Goal: Task Accomplishment & Management: Manage account settings

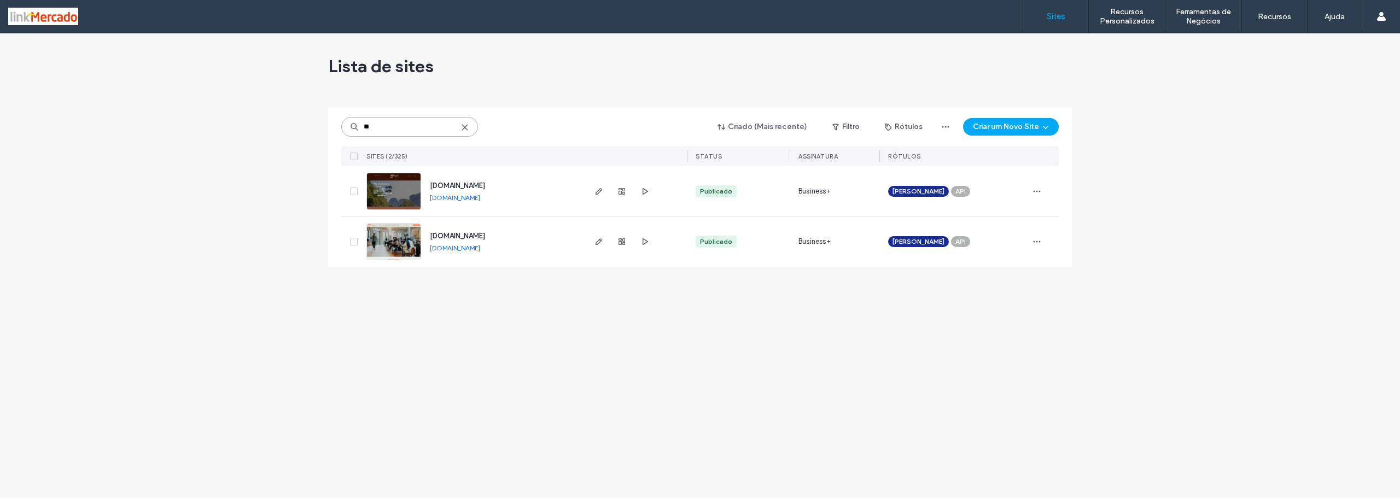
drag, startPoint x: 382, startPoint y: 127, endPoint x: 314, endPoint y: 131, distance: 68.5
click at [314, 130] on div "Lista de sites ** Criado (Mais recente) Filtro Rótulos Criar um Novo Site Sites…" at bounding box center [700, 265] width 1400 height 465
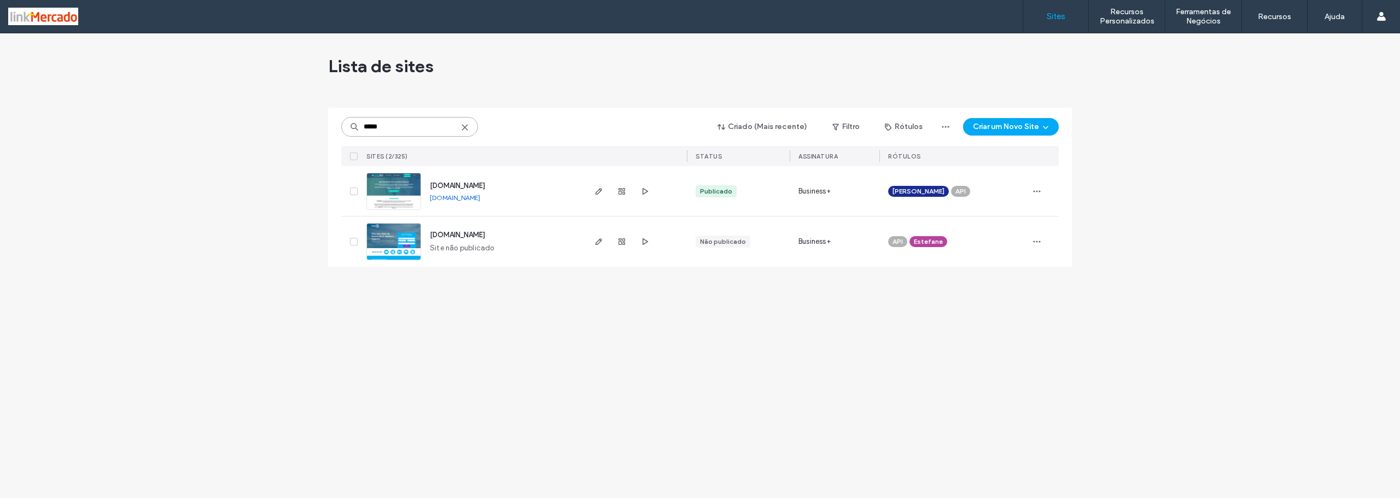
type input "*****"
click at [399, 195] on img at bounding box center [394, 210] width 54 height 74
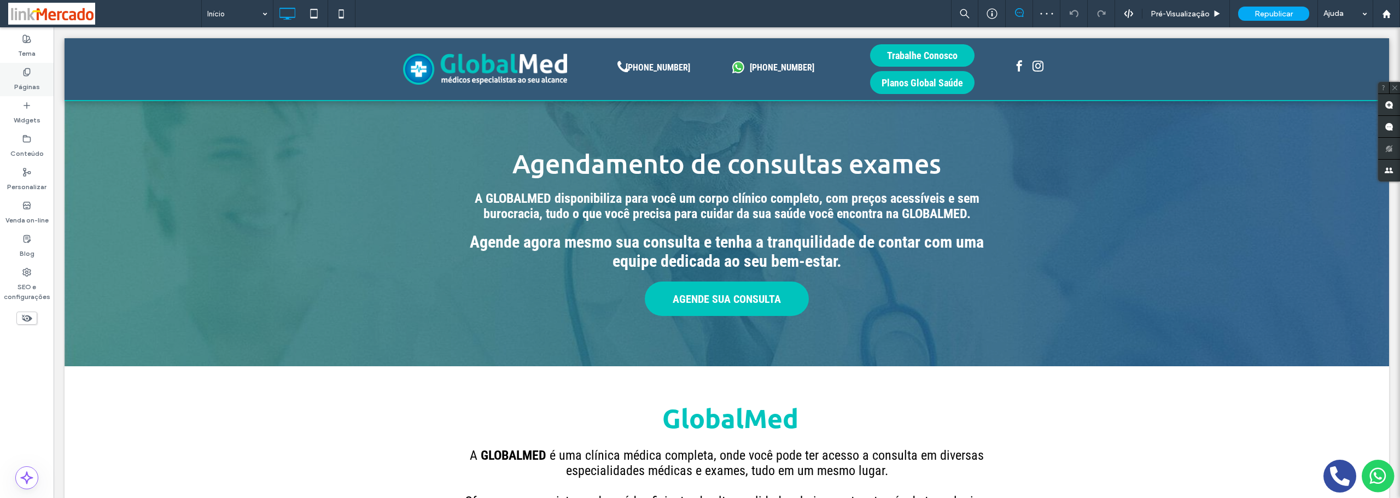
click at [22, 83] on label "Páginas" at bounding box center [27, 84] width 26 height 15
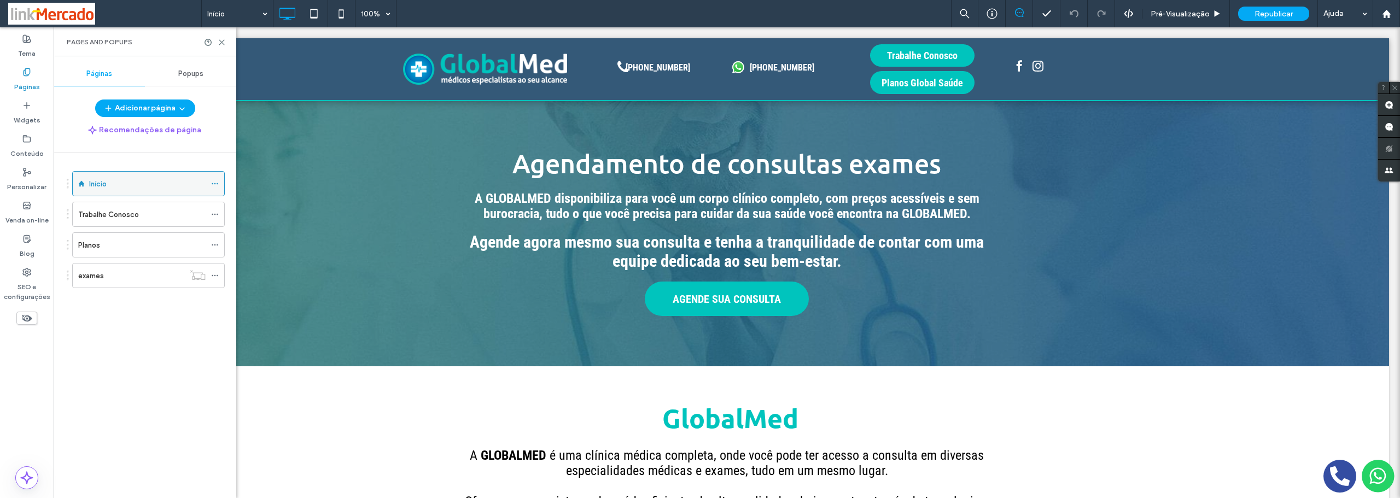
click at [213, 182] on icon at bounding box center [215, 184] width 8 height 8
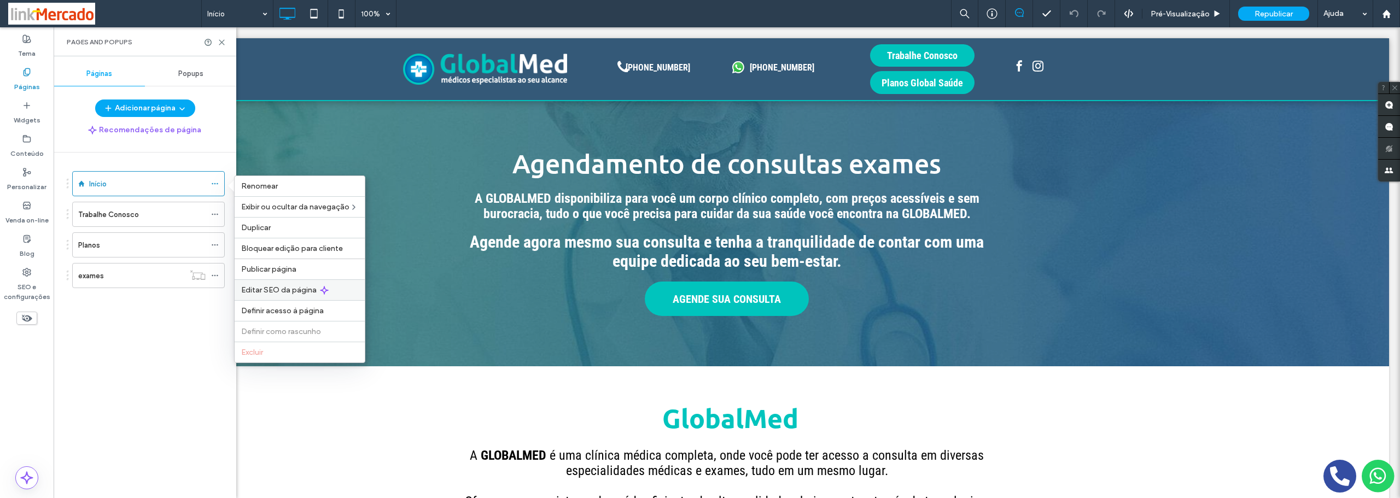
click at [261, 294] on div "Editar SEO da página" at bounding box center [300, 290] width 130 height 21
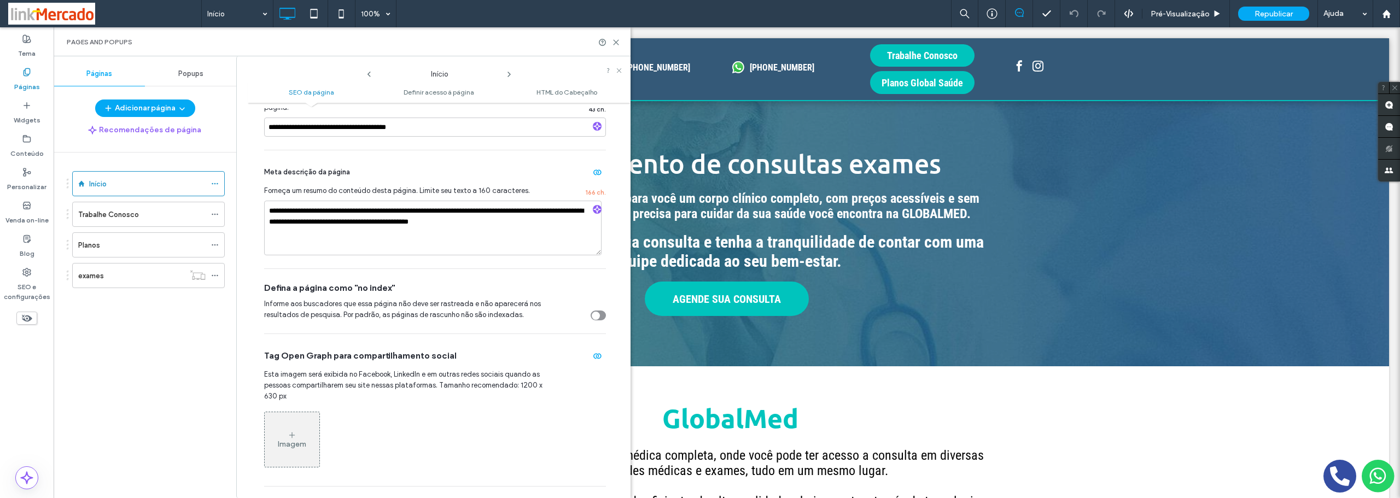
scroll to position [109, 0]
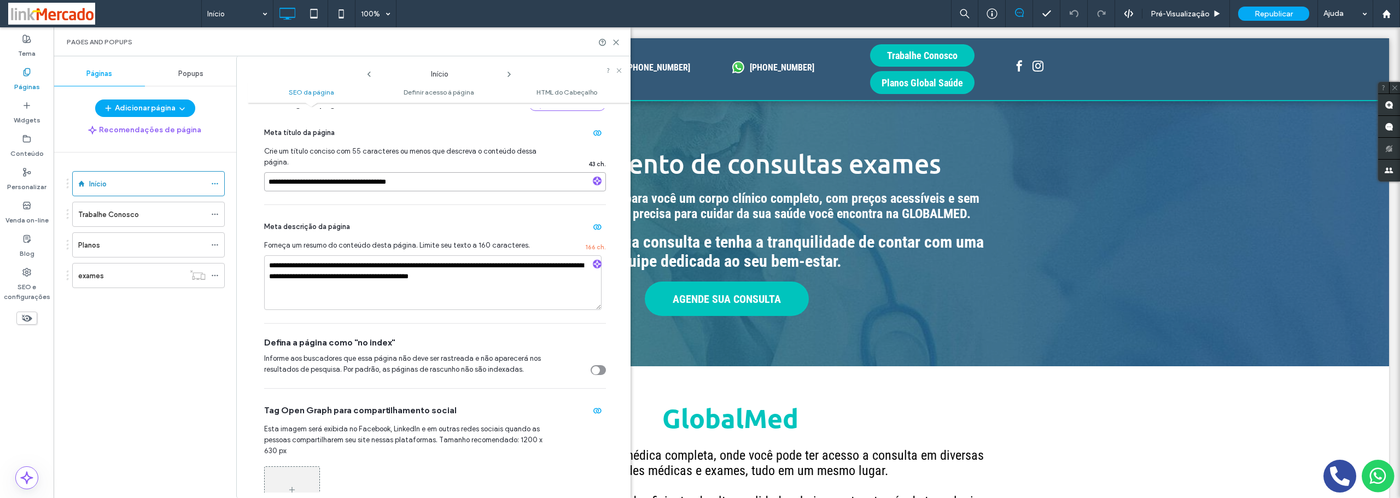
click at [291, 181] on input "**********" at bounding box center [435, 181] width 342 height 19
drag, startPoint x: 379, startPoint y: 185, endPoint x: 260, endPoint y: 188, distance: 119.3
click at [260, 188] on div "**********" at bounding box center [439, 300] width 383 height 385
paste input "**"
type input "**********"
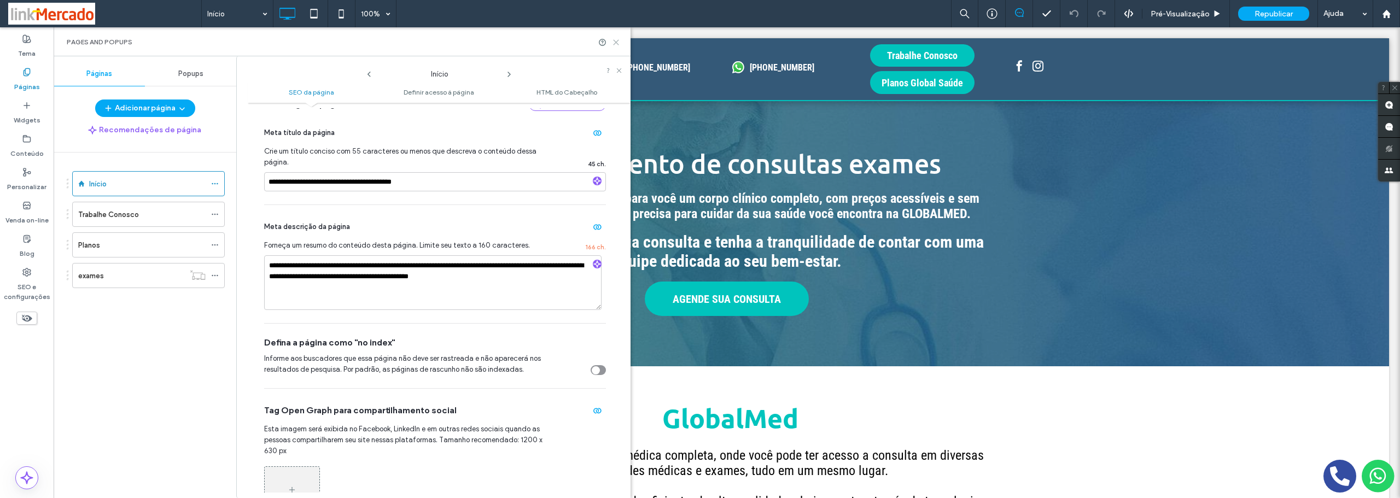
click at [615, 43] on use at bounding box center [616, 42] width 5 height 5
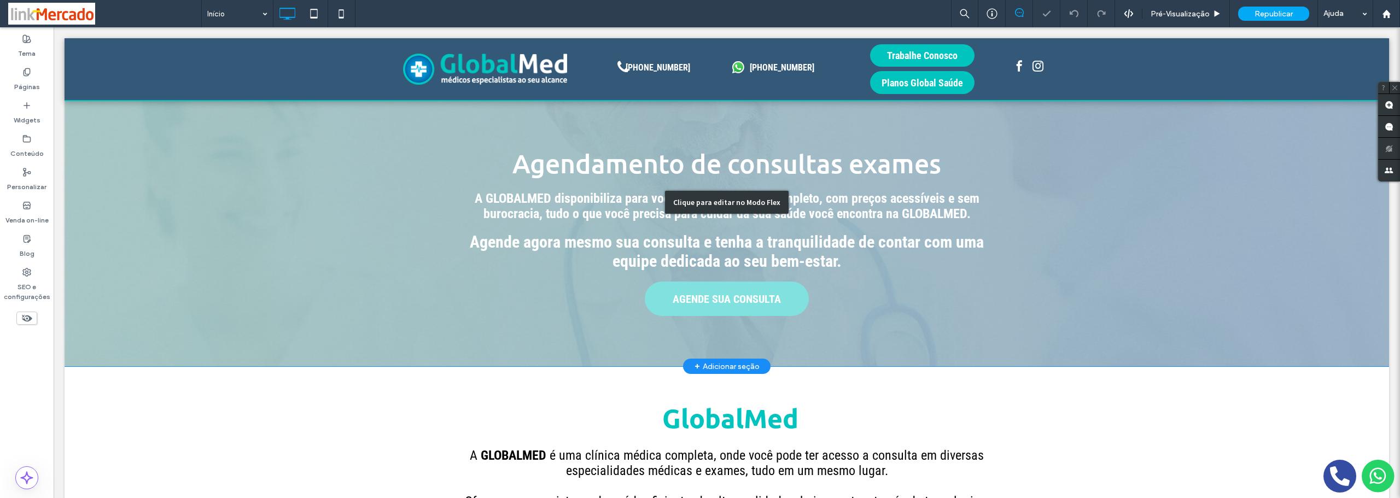
click at [486, 145] on div "Clique para editar no Modo Flex" at bounding box center [727, 202] width 1325 height 328
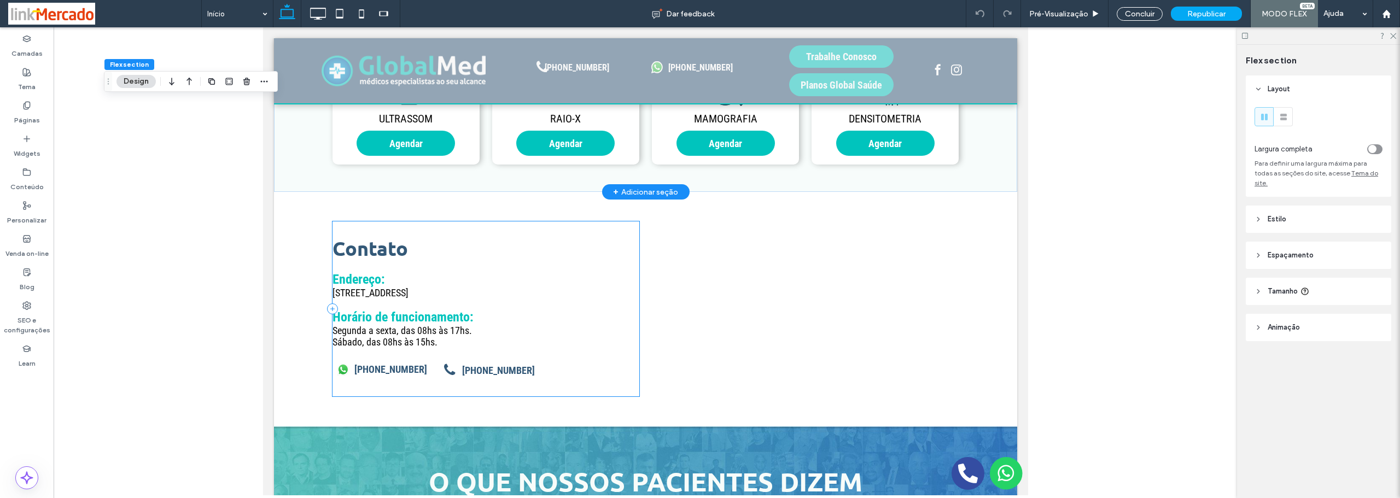
scroll to position [1477, 0]
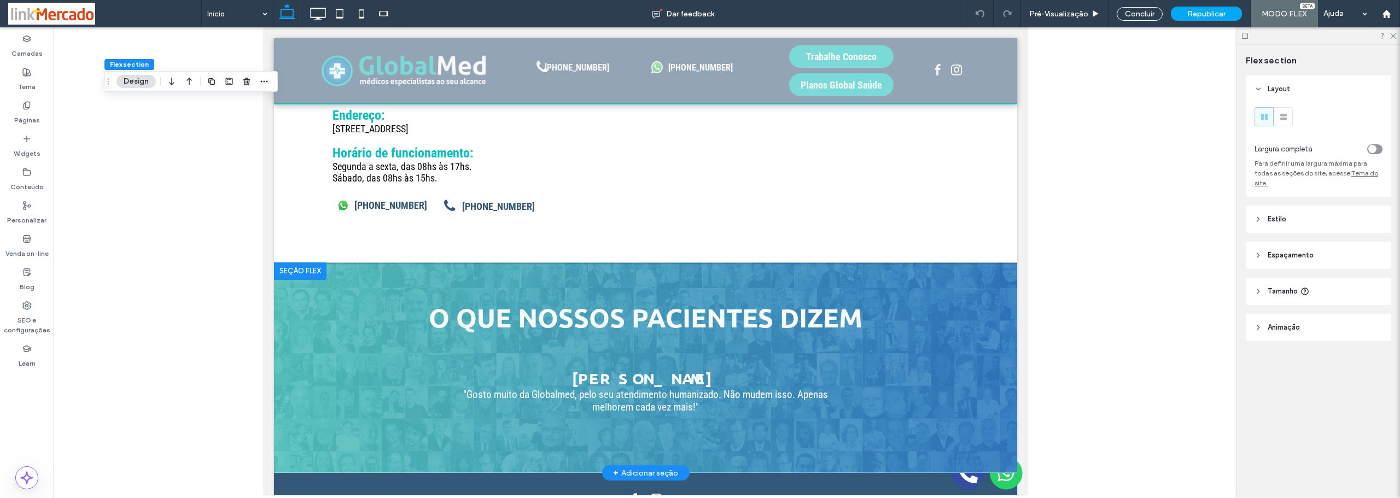
click at [292, 264] on div at bounding box center [300, 272] width 53 height 18
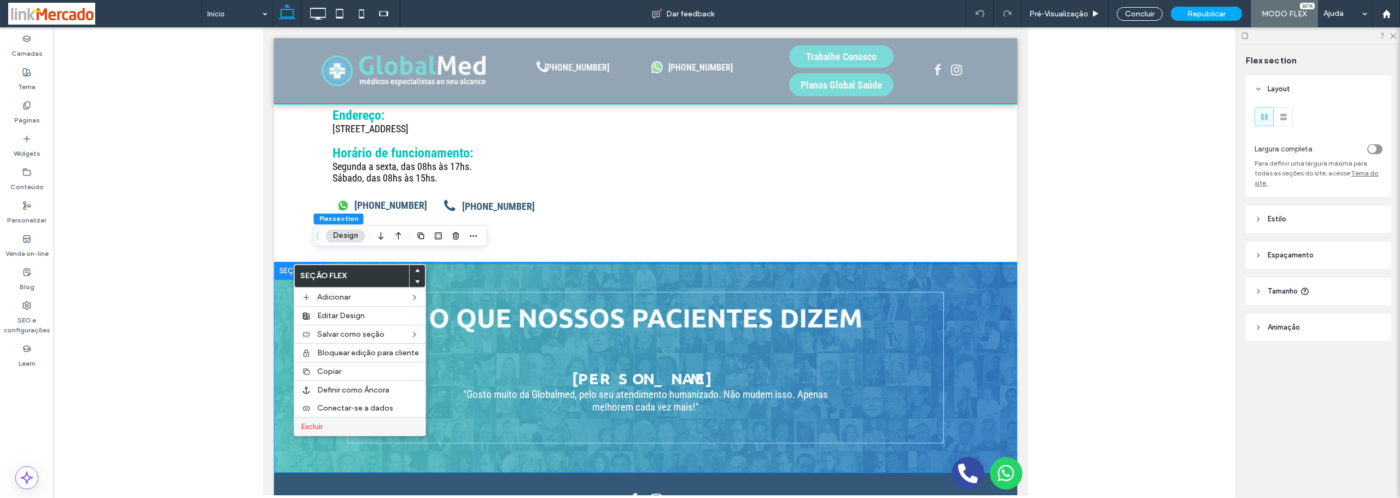
drag, startPoint x: 313, startPoint y: 424, endPoint x: 190, endPoint y: 364, distance: 136.5
click at [313, 424] on span "Excluir" at bounding box center [312, 426] width 22 height 9
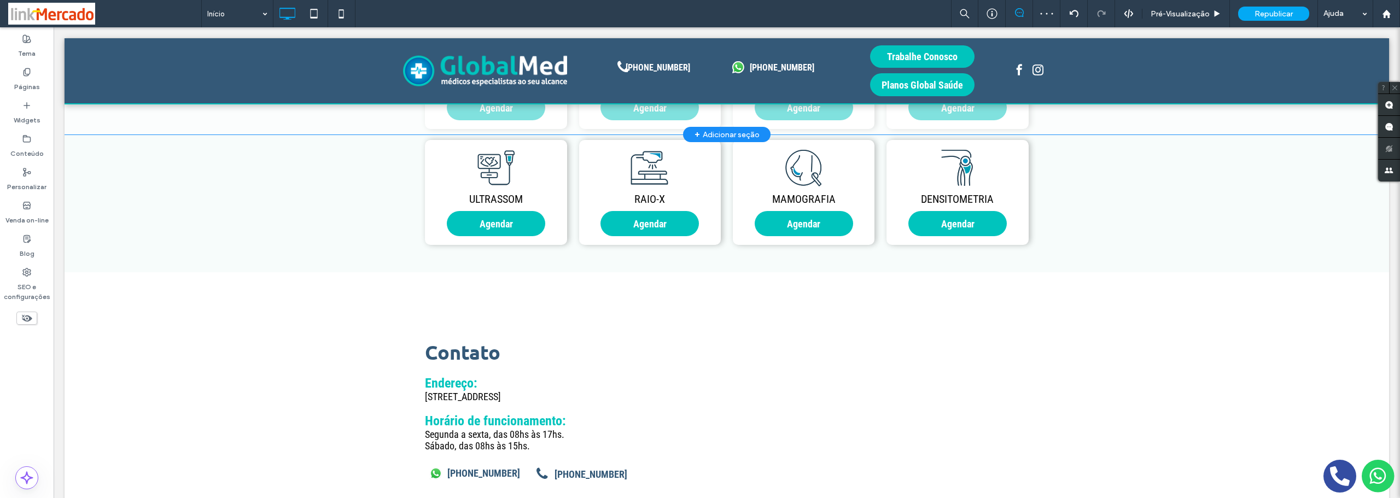
scroll to position [1088, 0]
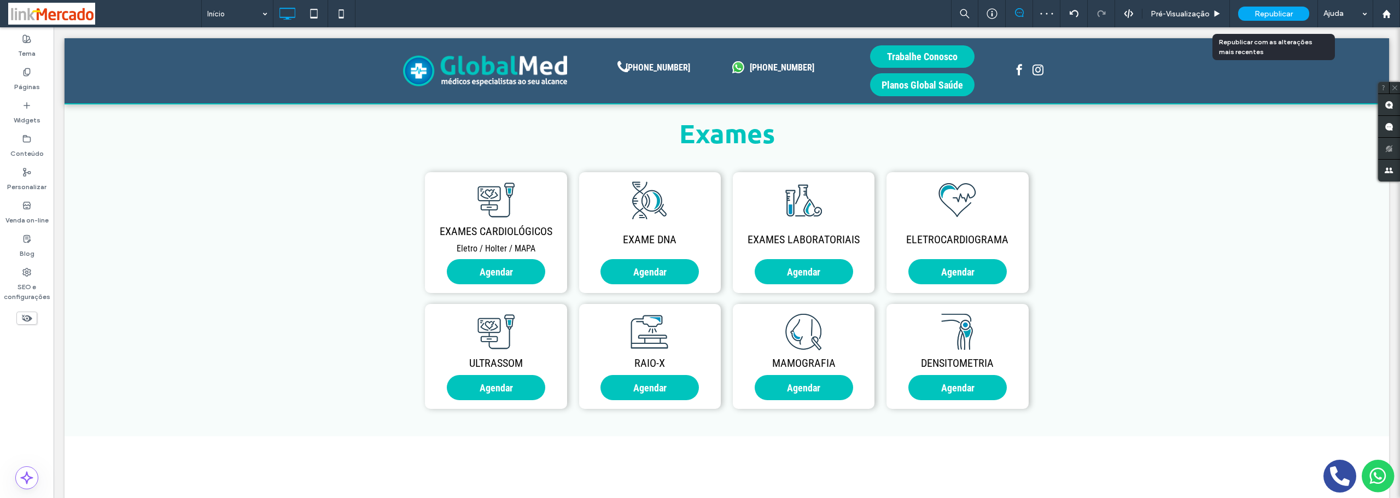
click at [1258, 13] on span "Republicar" at bounding box center [1274, 13] width 38 height 9
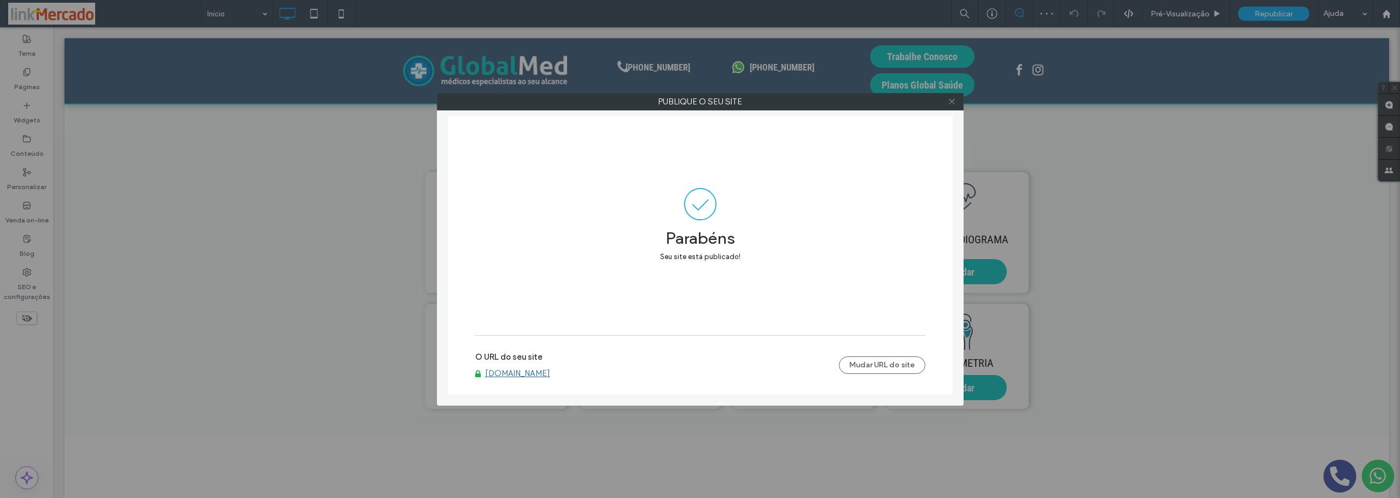
click at [952, 102] on icon at bounding box center [952, 101] width 8 height 8
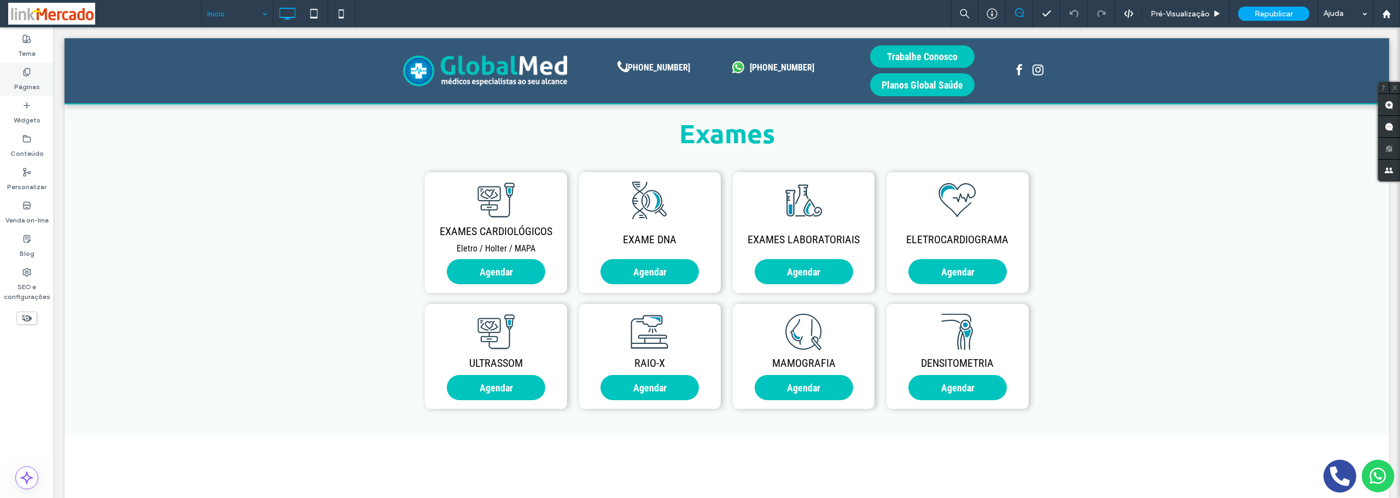
click at [25, 82] on label "Páginas" at bounding box center [27, 84] width 26 height 15
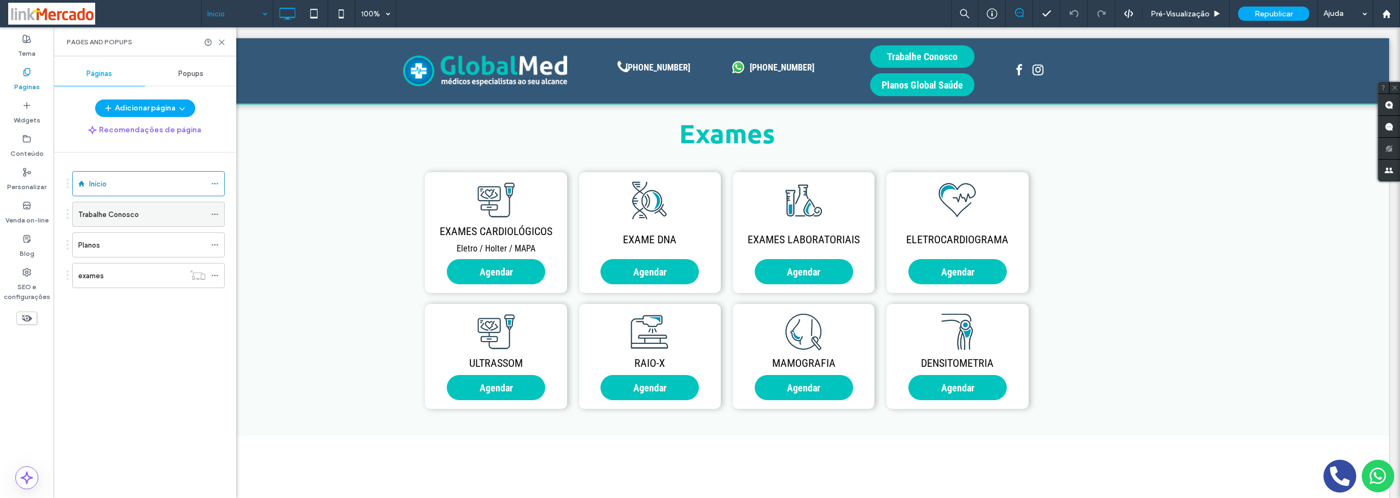
click at [213, 214] on use at bounding box center [215, 215] width 6 height 2
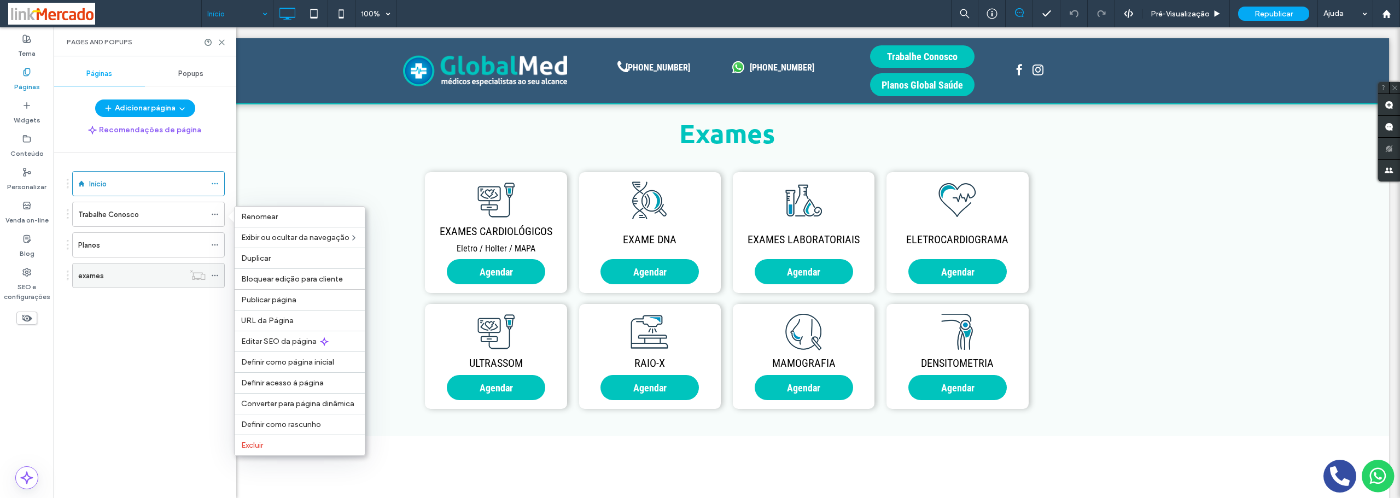
click at [278, 342] on span "Editar SEO da página" at bounding box center [278, 341] width 75 height 9
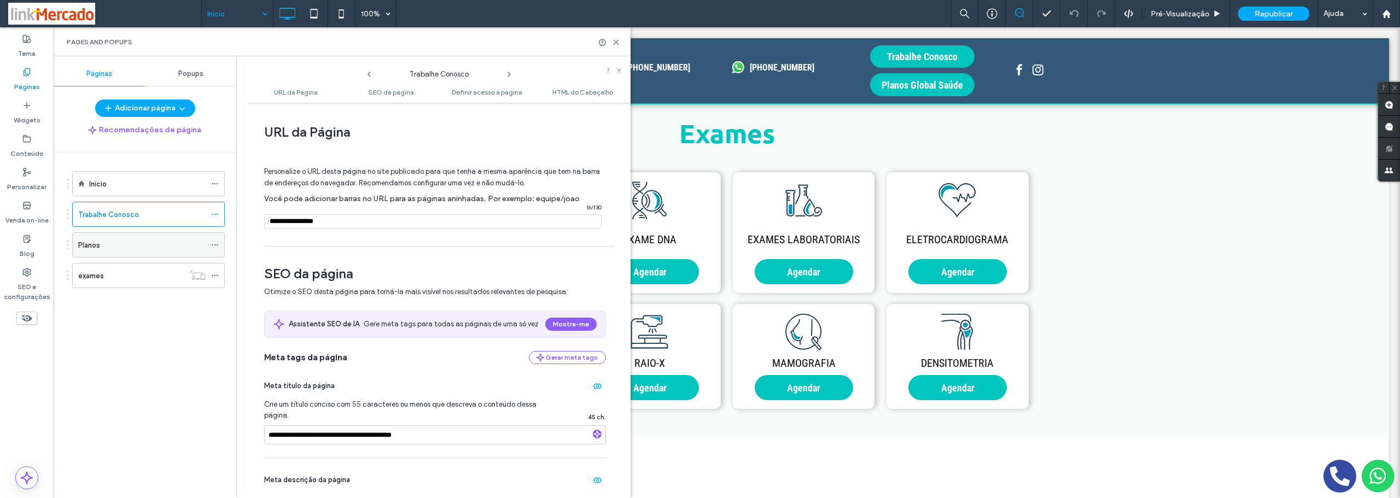
click at [216, 248] on icon at bounding box center [215, 245] width 8 height 8
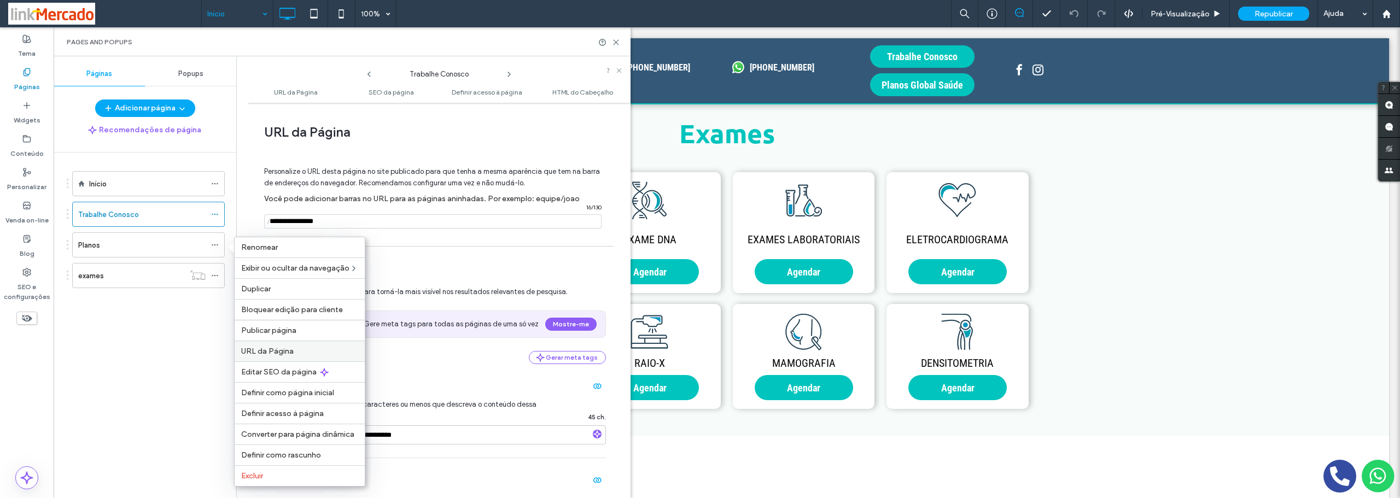
click at [271, 348] on span "URL da Página" at bounding box center [267, 351] width 53 height 9
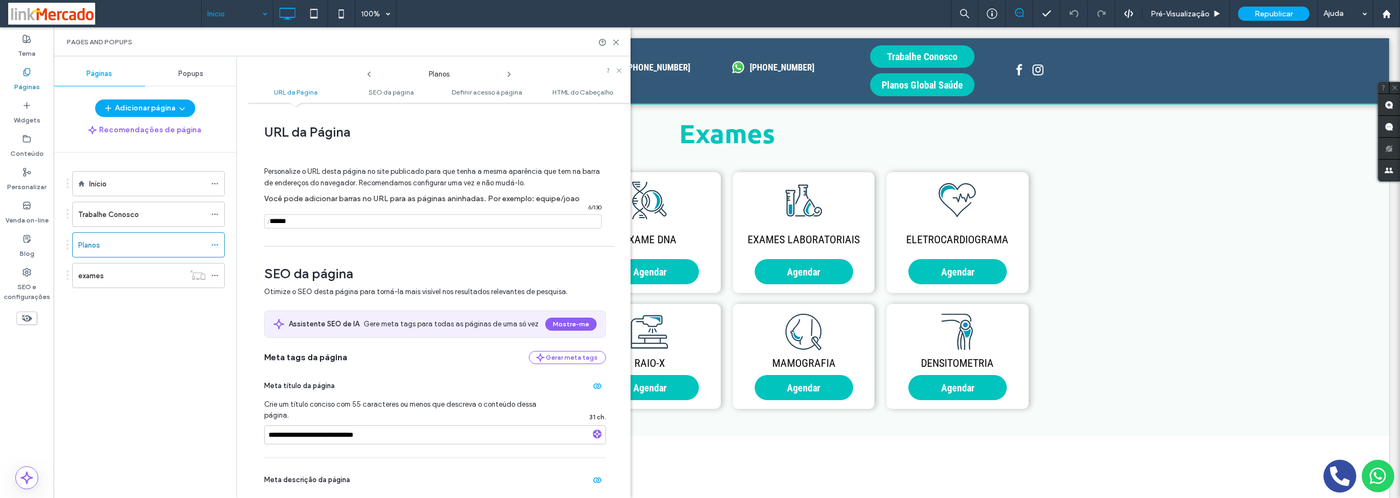
scroll to position [55, 0]
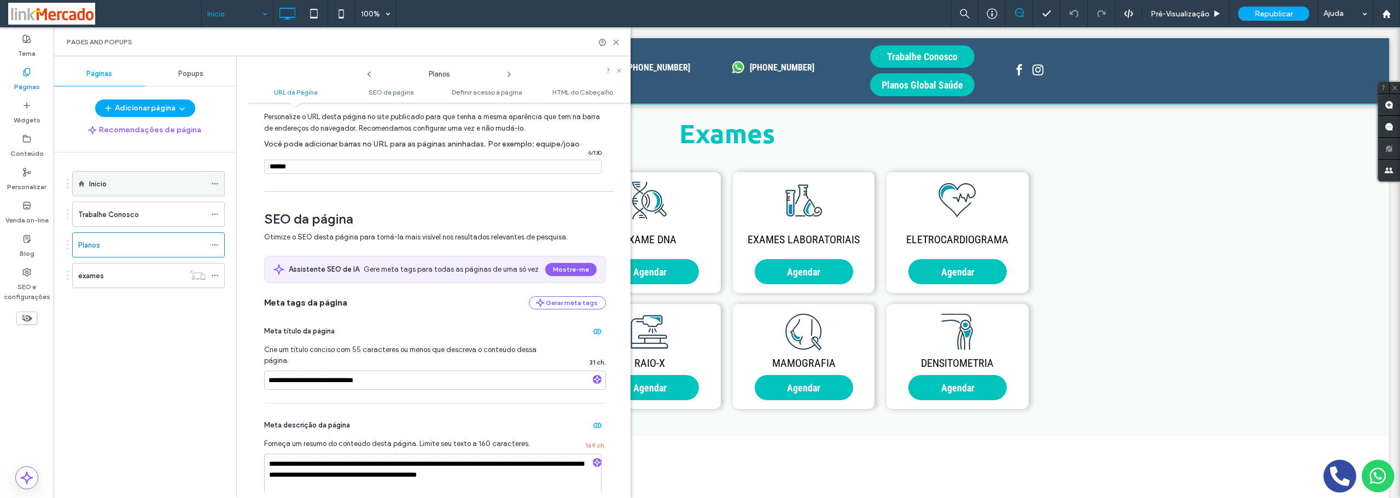
click at [214, 183] on icon at bounding box center [215, 184] width 8 height 8
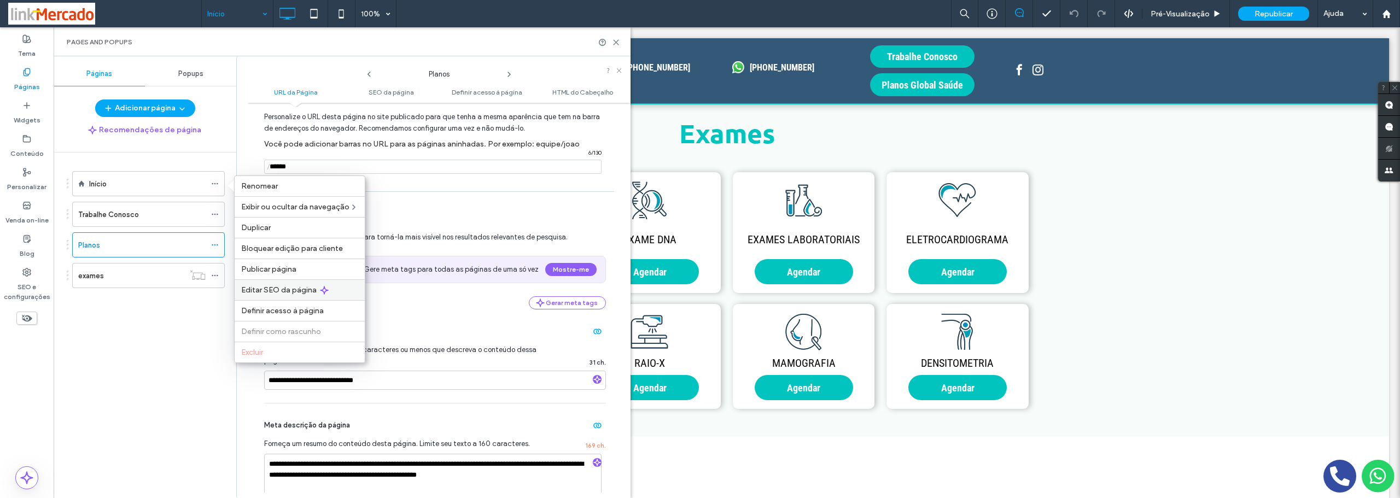
click at [261, 290] on span "Editar SEO da página" at bounding box center [278, 290] width 75 height 9
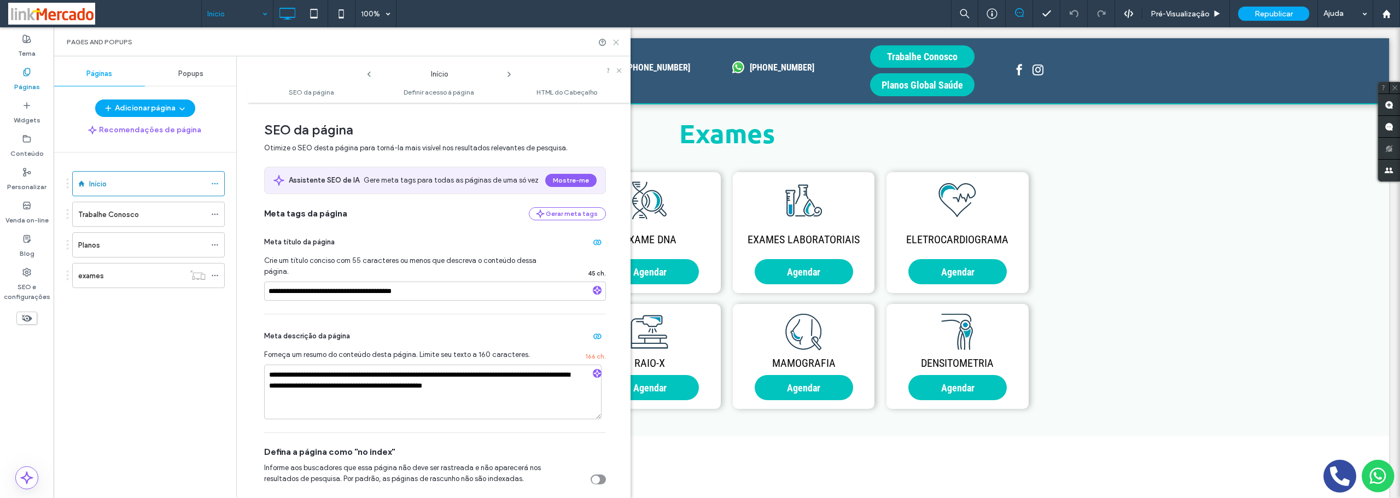
click at [617, 43] on icon at bounding box center [616, 42] width 8 height 8
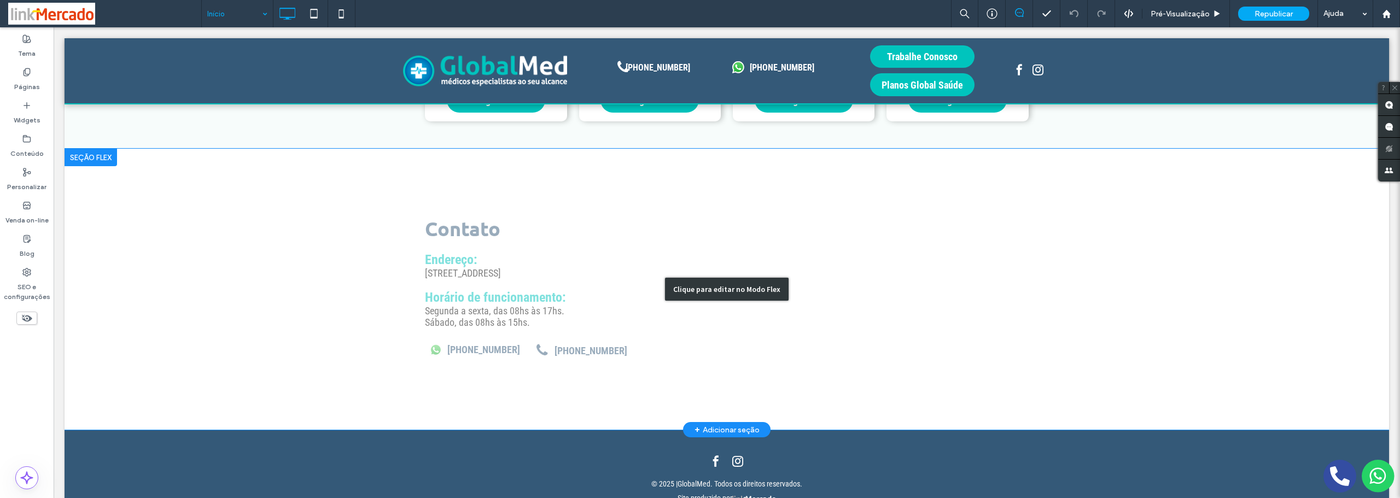
scroll to position [1422, 0]
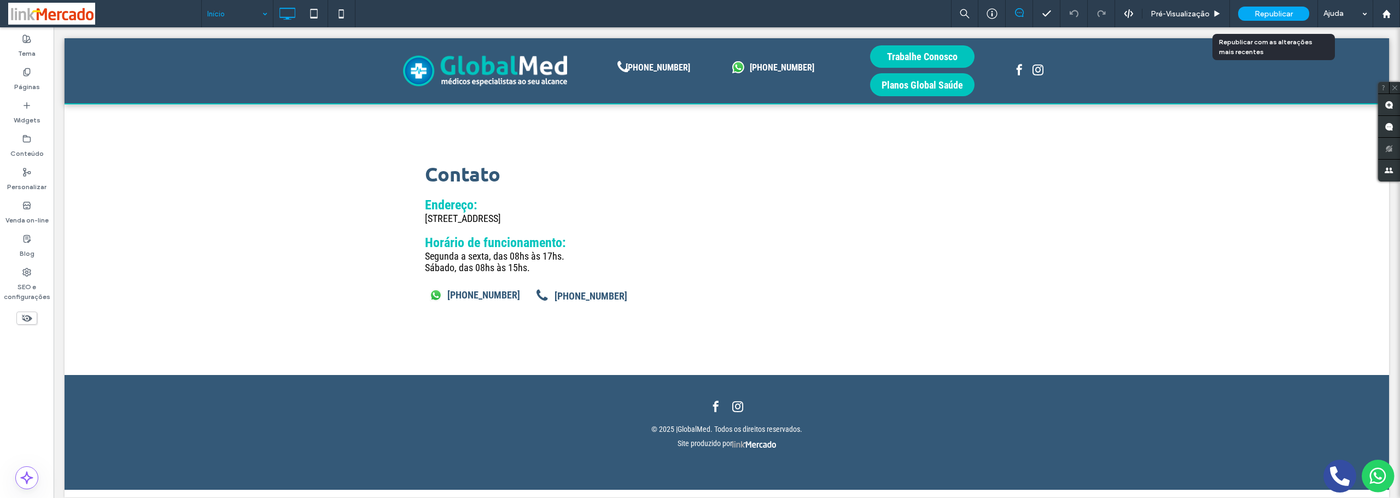
click at [1255, 14] on span "Republicar" at bounding box center [1274, 13] width 38 height 9
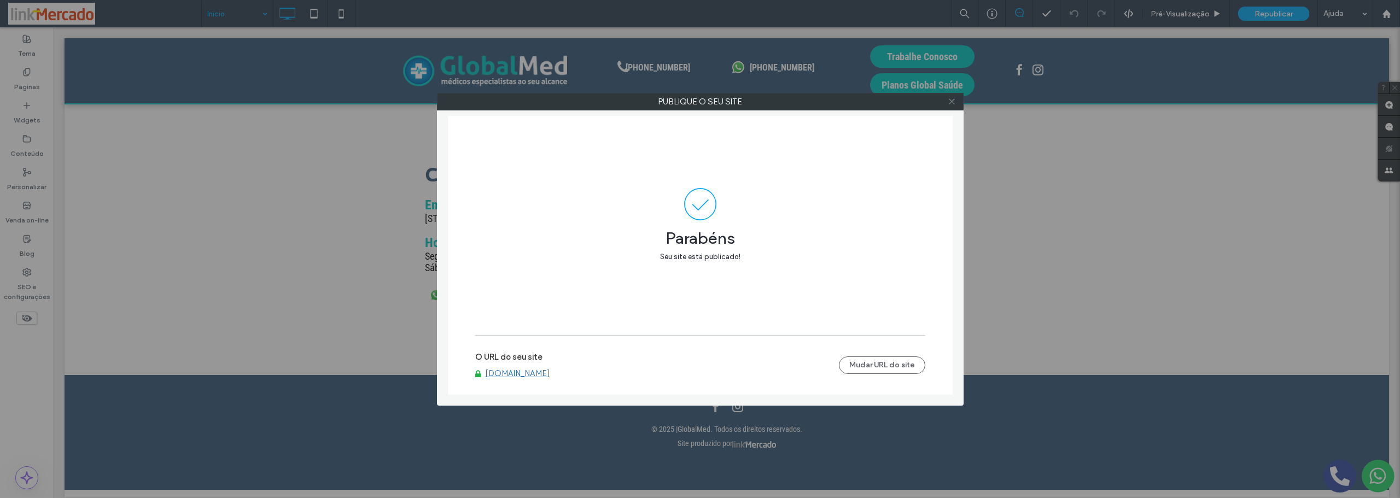
click at [954, 98] on icon at bounding box center [952, 101] width 8 height 8
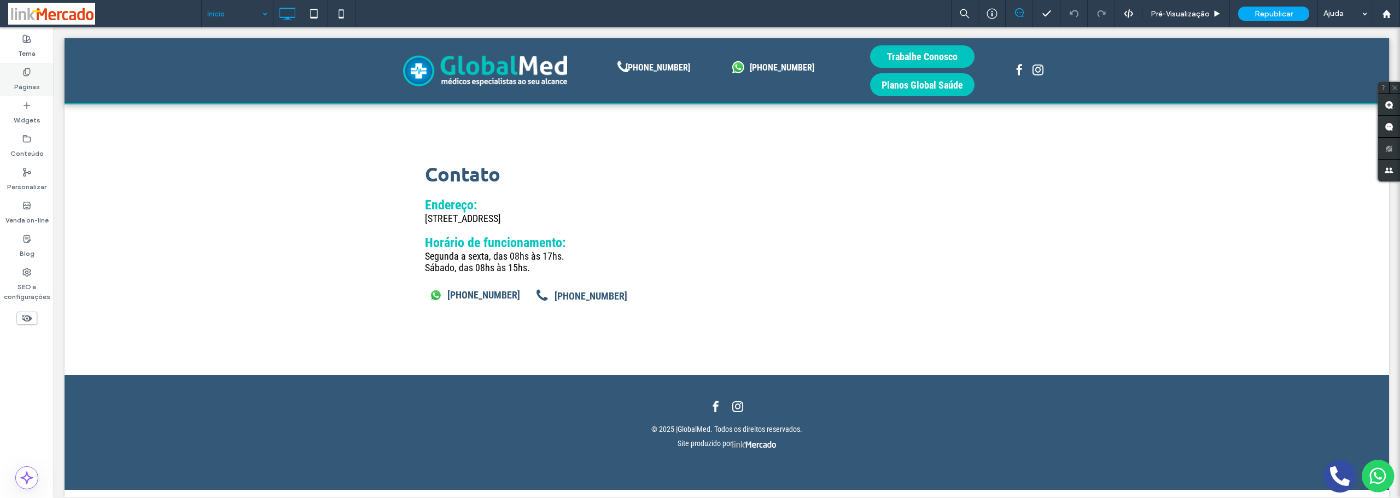
click at [27, 72] on icon at bounding box center [26, 72] width 9 height 9
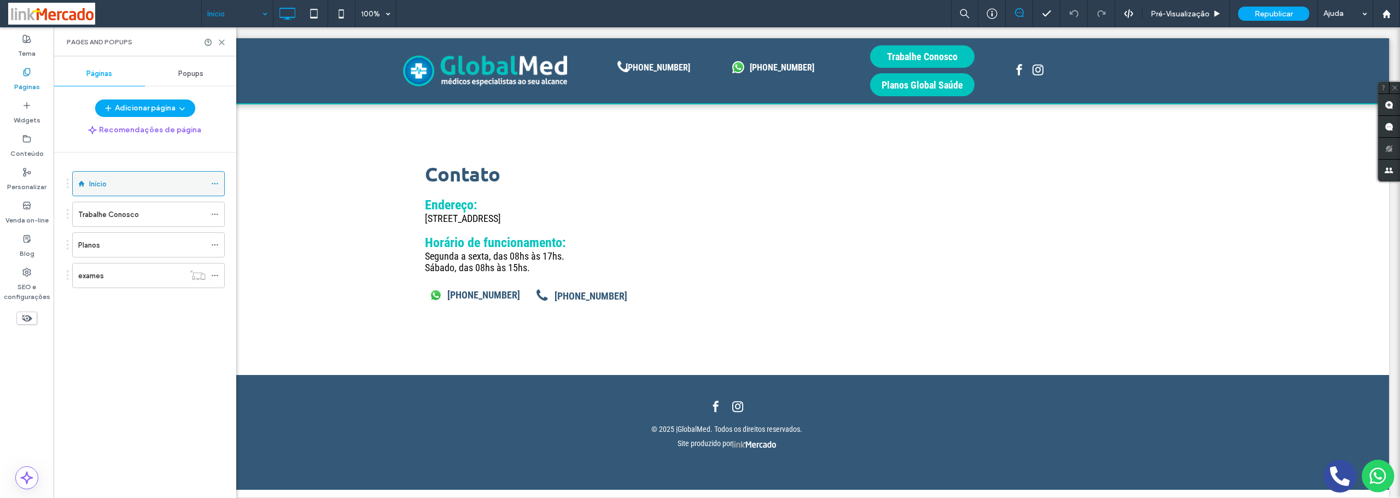
click at [210, 180] on div "Início" at bounding box center [148, 183] width 153 height 25
click at [212, 182] on icon at bounding box center [215, 184] width 8 height 8
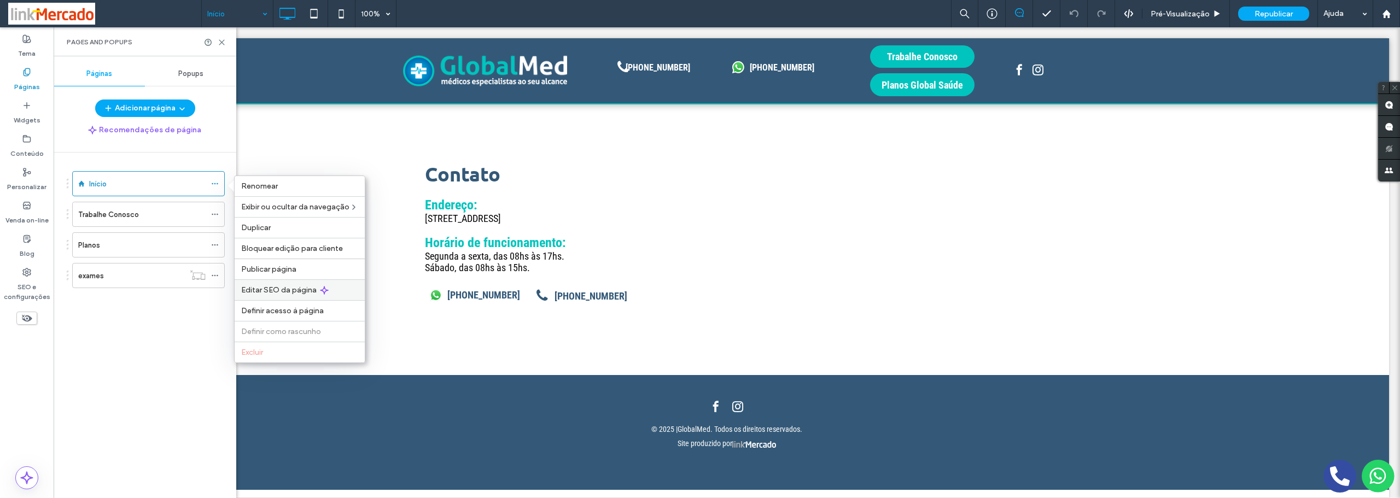
click at [272, 290] on span "Editar SEO da página" at bounding box center [278, 290] width 75 height 9
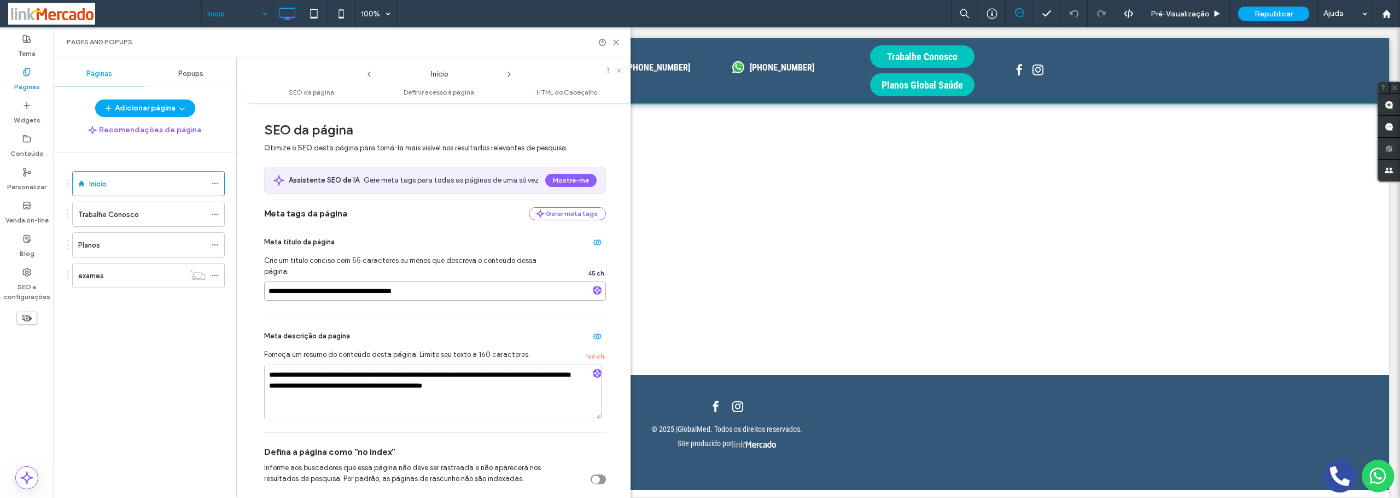
drag, startPoint x: 452, startPoint y: 292, endPoint x: 241, endPoint y: 310, distance: 211.9
click at [237, 307] on div "**********" at bounding box center [433, 277] width 394 height 442
click at [614, 46] on div "Pages and Popups" at bounding box center [342, 41] width 577 height 29
click at [613, 43] on icon at bounding box center [616, 42] width 8 height 8
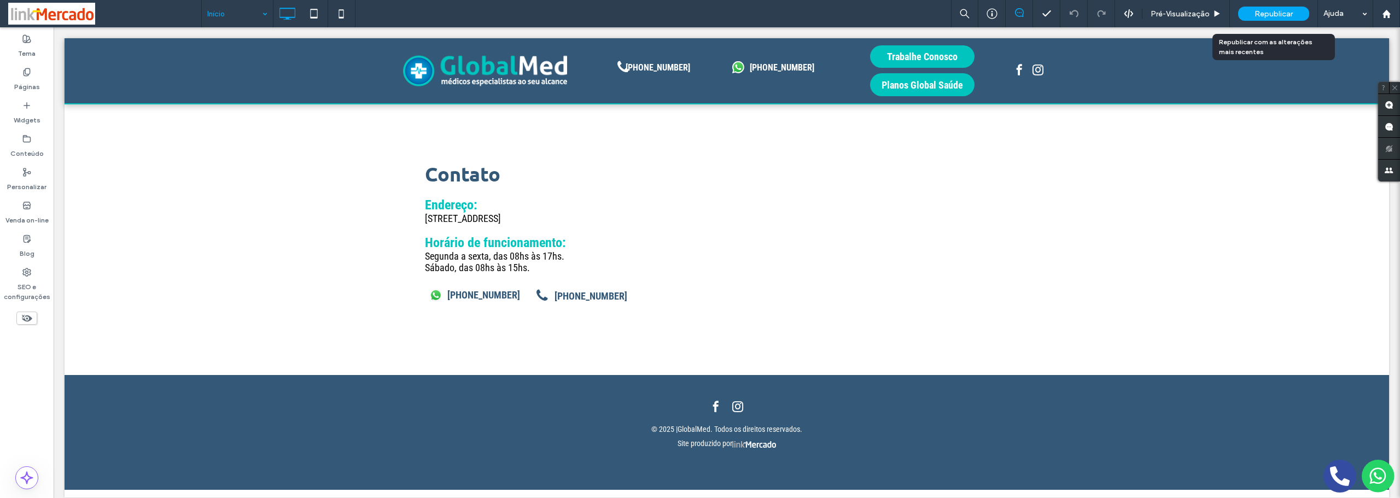
click at [1254, 15] on div "Republicar" at bounding box center [1273, 14] width 71 height 14
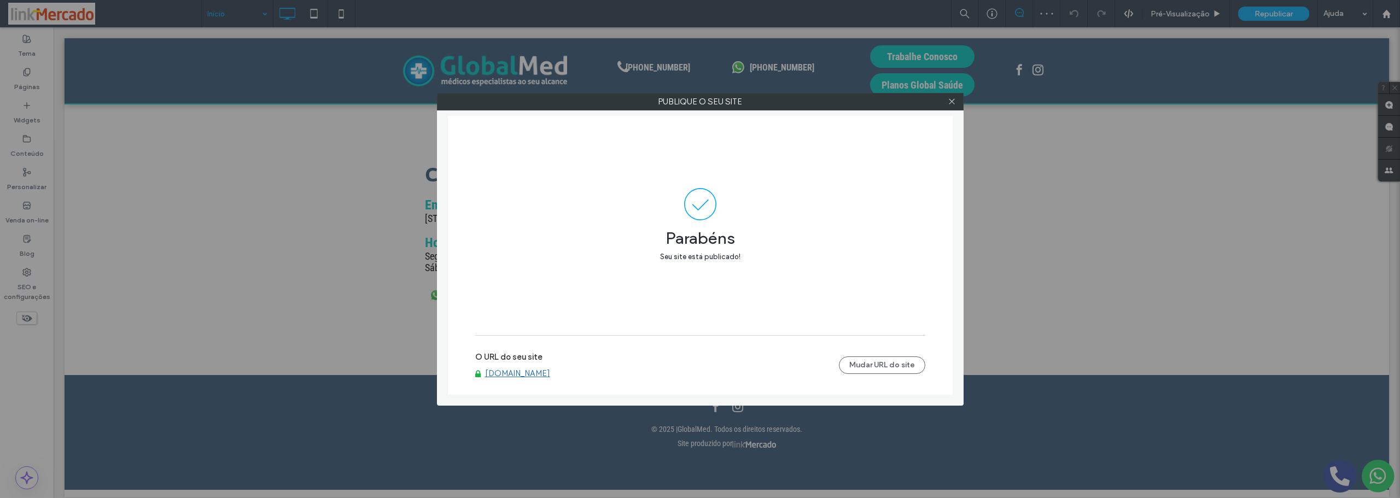
click at [508, 376] on link "www.clinicaglobalmed.com.br" at bounding box center [517, 374] width 65 height 10
click at [952, 103] on icon at bounding box center [952, 101] width 8 height 8
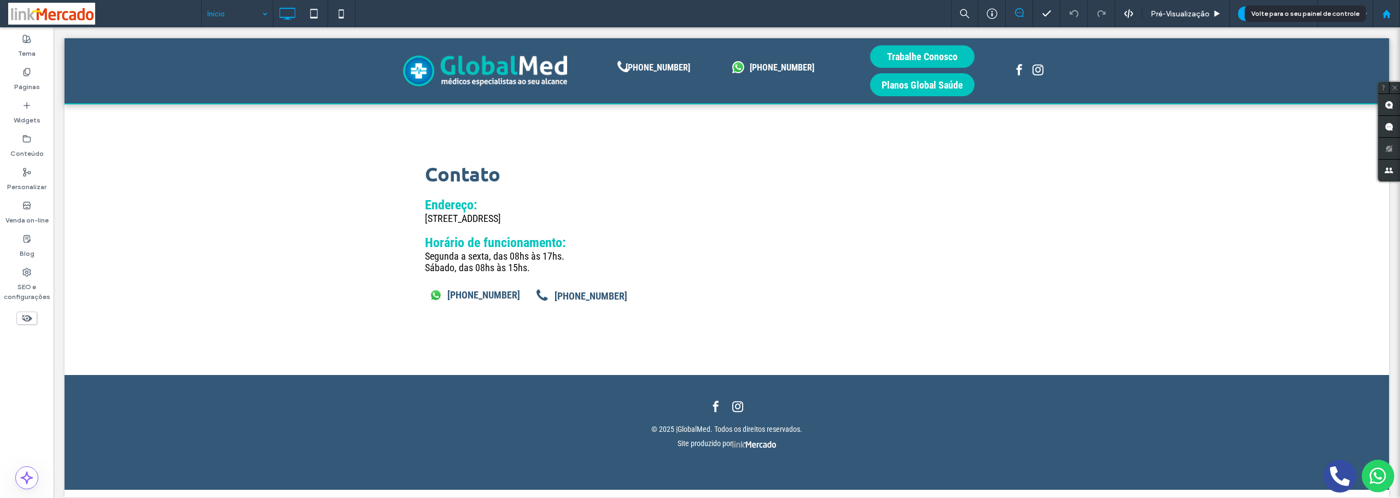
click at [1387, 18] on icon at bounding box center [1386, 13] width 9 height 9
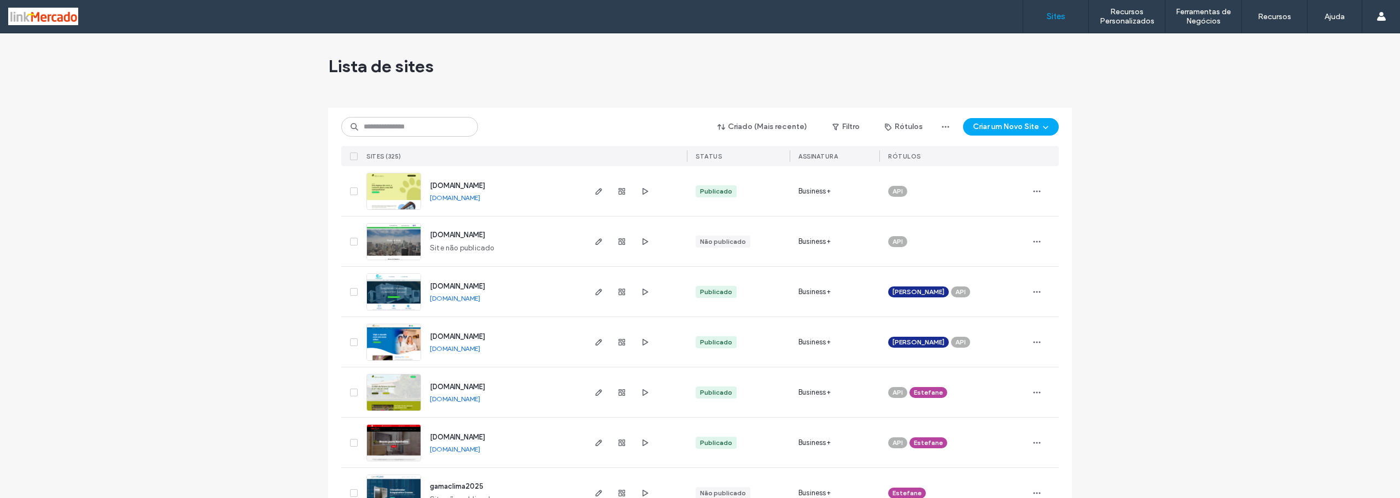
click at [451, 197] on link "[DOMAIN_NAME]" at bounding box center [455, 198] width 50 height 8
click at [643, 191] on use "button" at bounding box center [645, 191] width 5 height 7
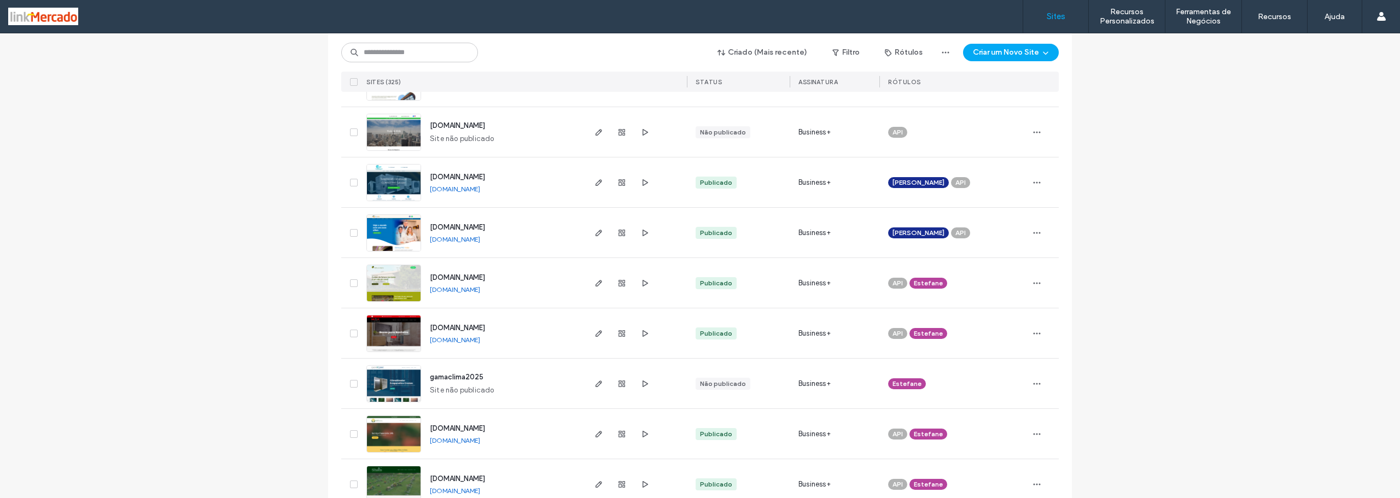
click at [398, 140] on img at bounding box center [394, 151] width 54 height 74
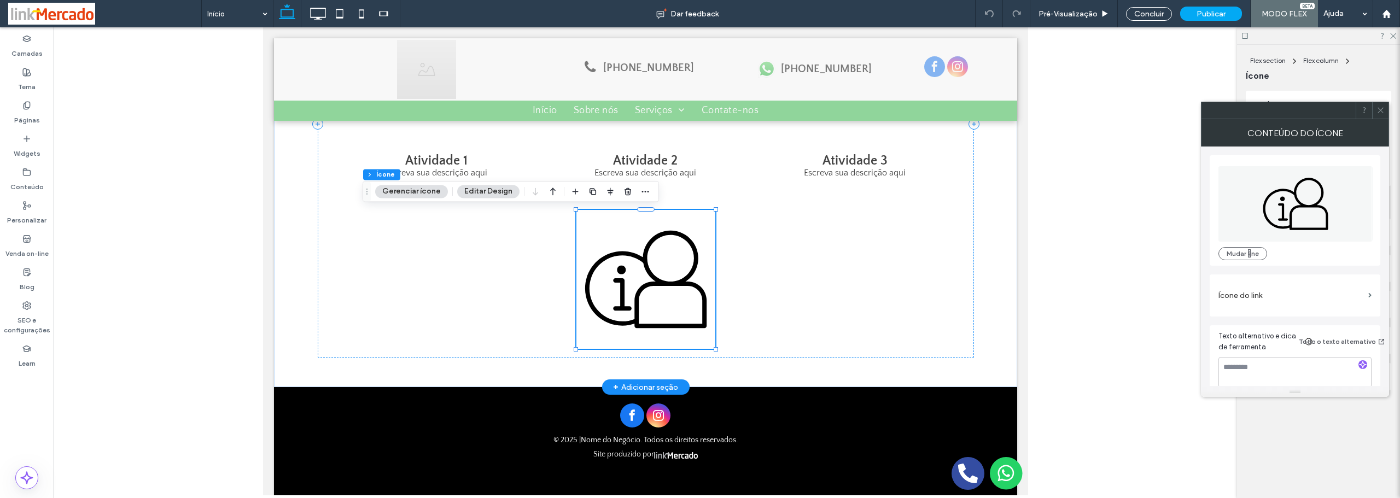
click at [608, 317] on icon at bounding box center [645, 279] width 139 height 139
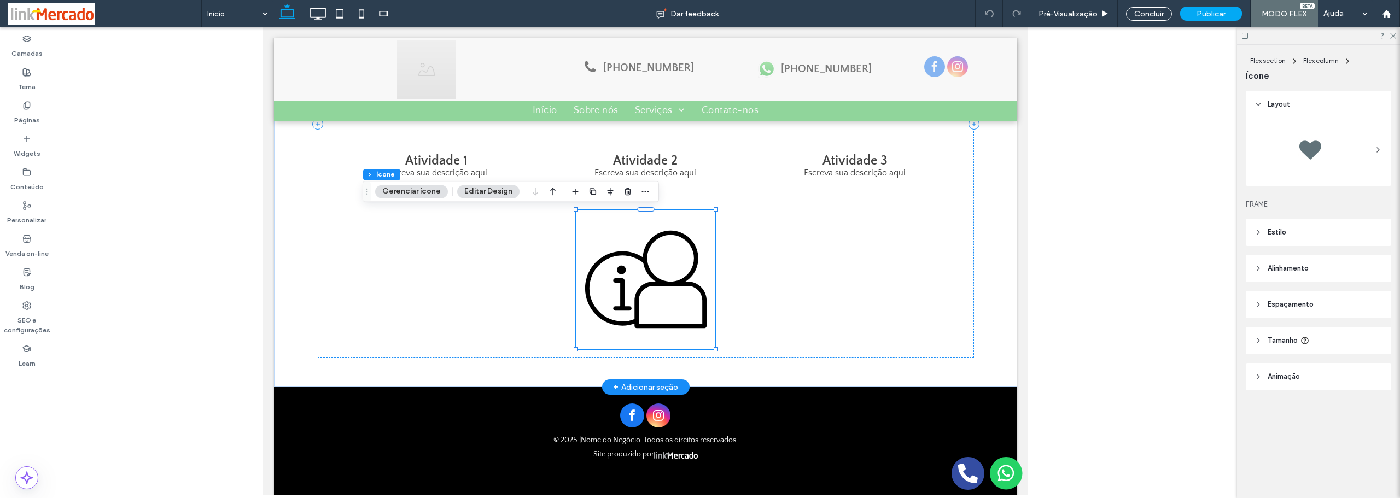
click at [608, 317] on icon at bounding box center [645, 279] width 139 height 139
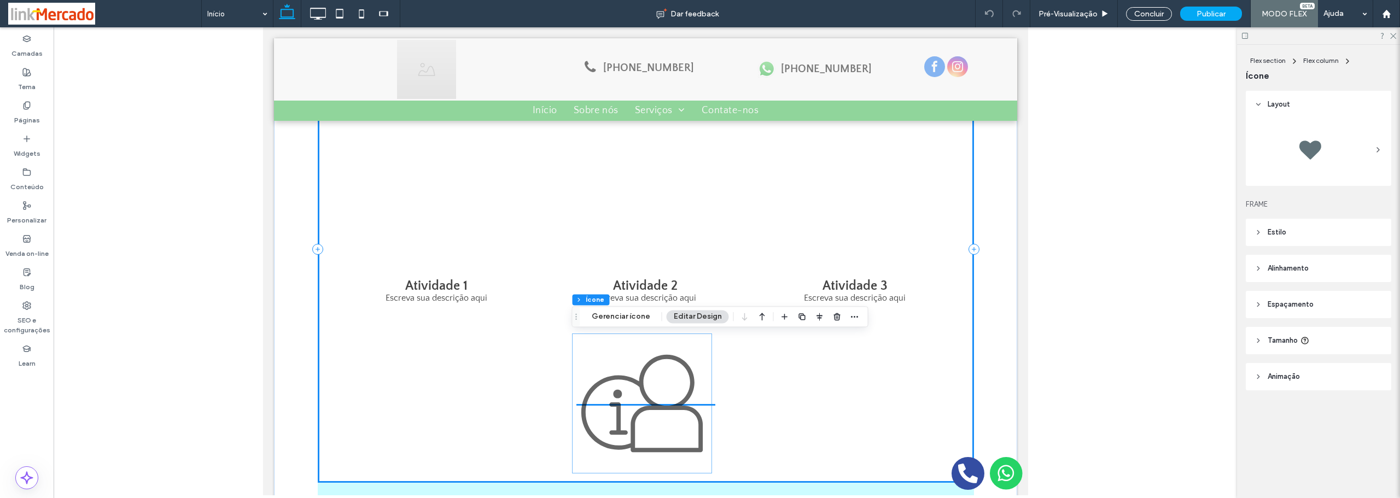
scroll to position [524, 0]
click at [661, 397] on icon at bounding box center [641, 403] width 139 height 139
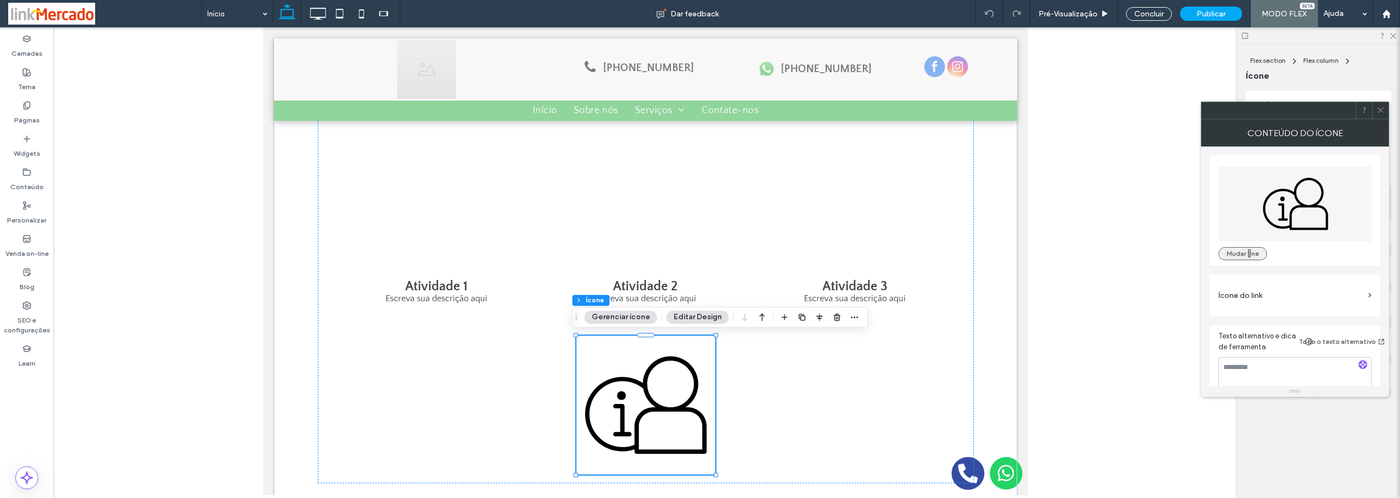
click at [1245, 253] on button "Mudar ne" at bounding box center [1243, 253] width 49 height 13
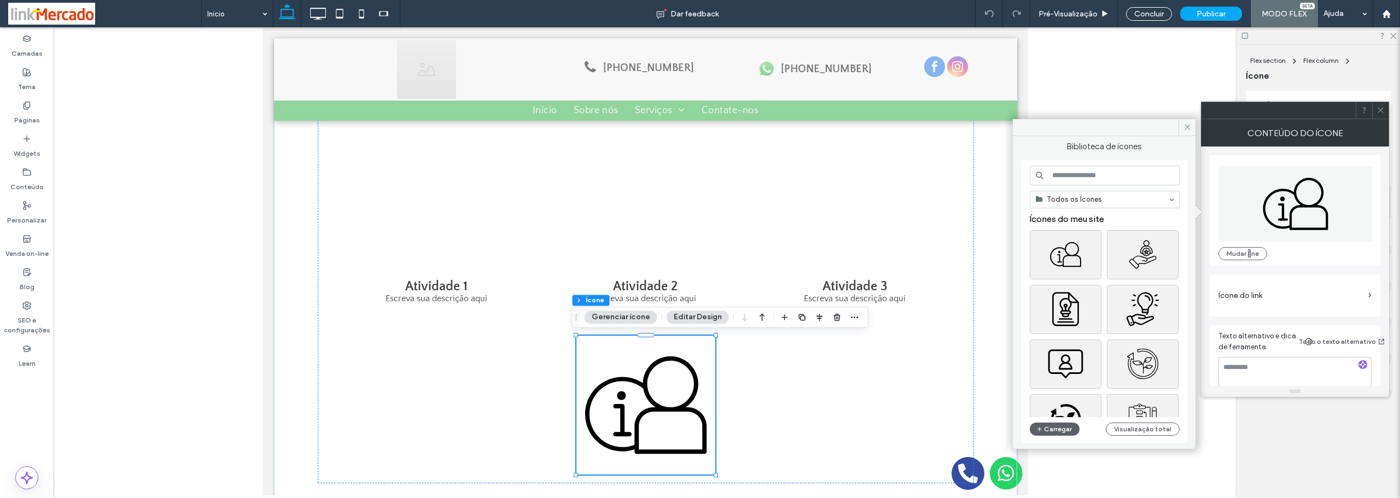
click at [1069, 171] on input at bounding box center [1105, 176] width 150 height 20
paste input "**********"
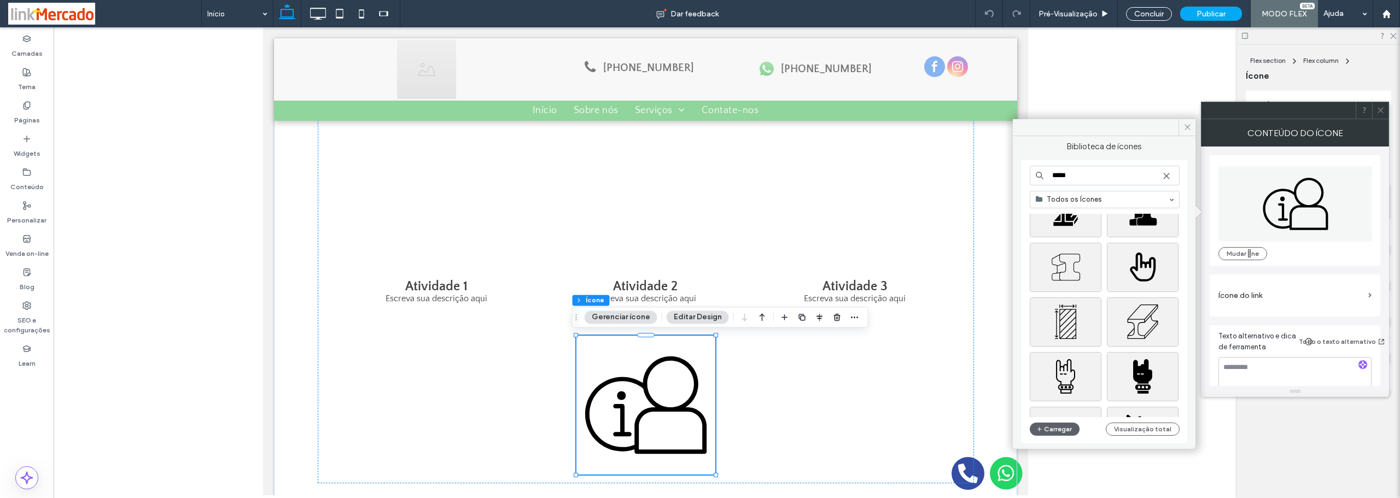
scroll to position [1300, 0]
drag, startPoint x: 1078, startPoint y: 175, endPoint x: 1041, endPoint y: 181, distance: 37.2
click at [1040, 181] on input "*****" at bounding box center [1105, 176] width 150 height 20
click at [1074, 176] on input "*****" at bounding box center [1105, 176] width 150 height 20
drag, startPoint x: 1339, startPoint y: 203, endPoint x: 998, endPoint y: 177, distance: 341.3
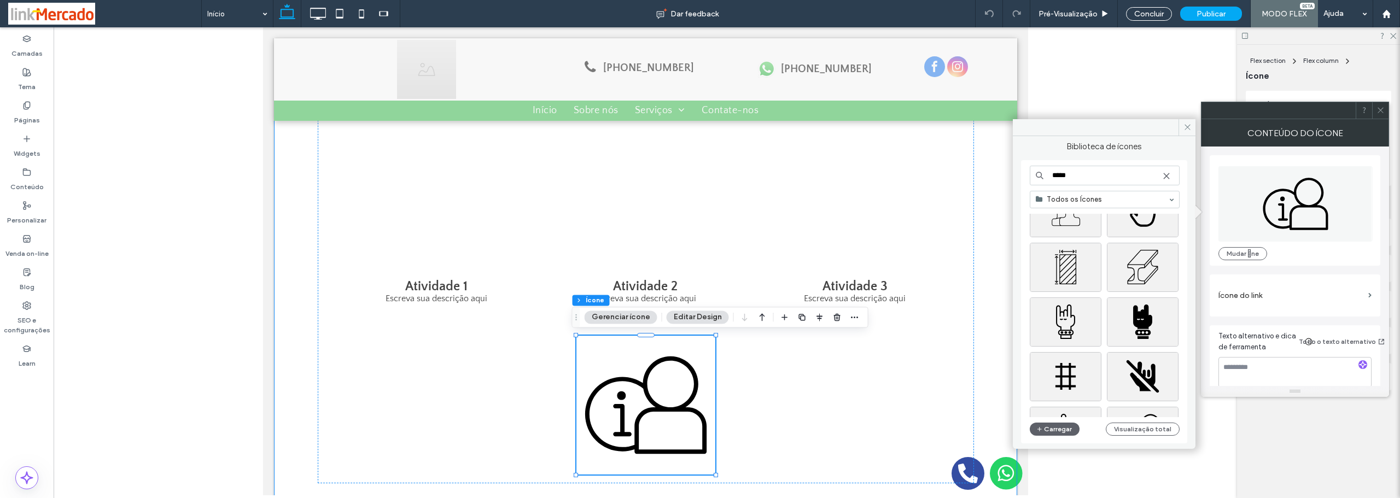
paste input "*****"
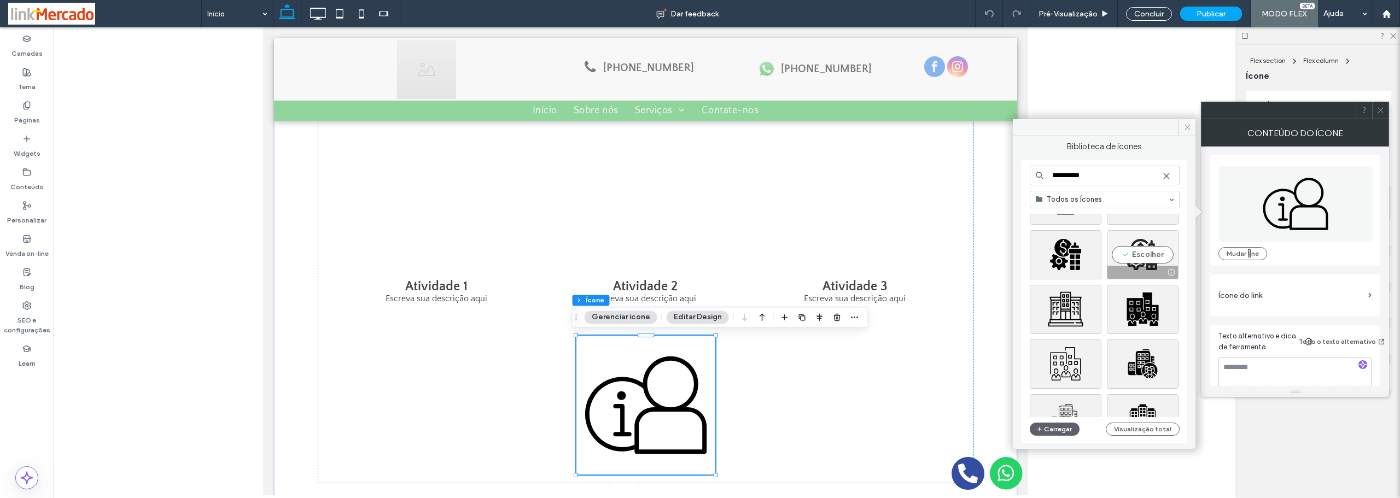
scroll to position [383, 0]
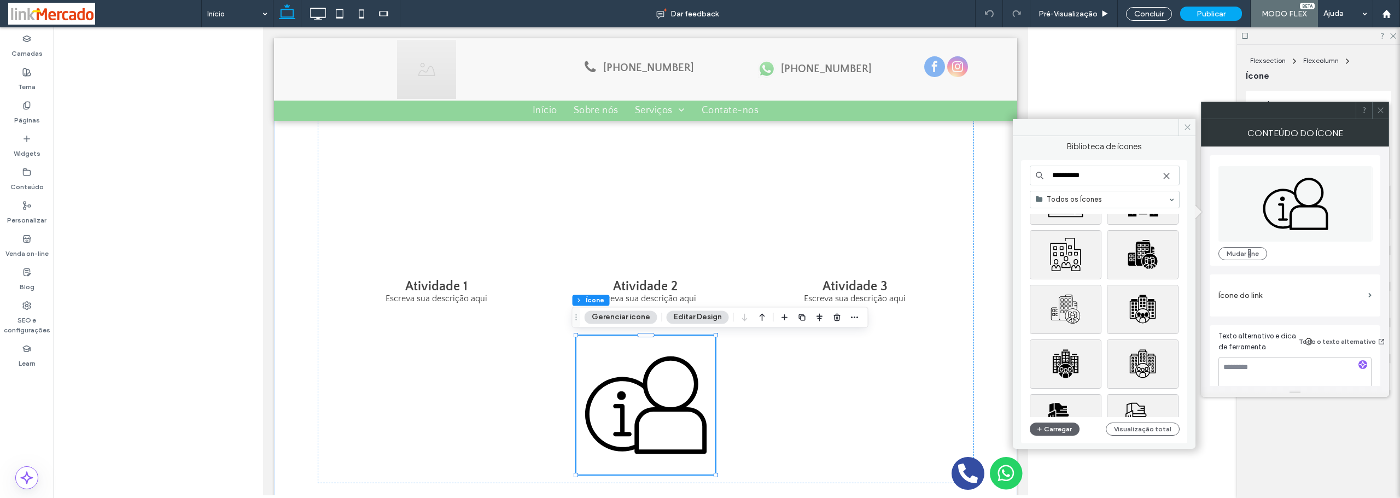
drag, startPoint x: 1093, startPoint y: 177, endPoint x: 1017, endPoint y: 176, distance: 76.0
click at [1017, 176] on div "**********" at bounding box center [1104, 288] width 183 height 305
paste input
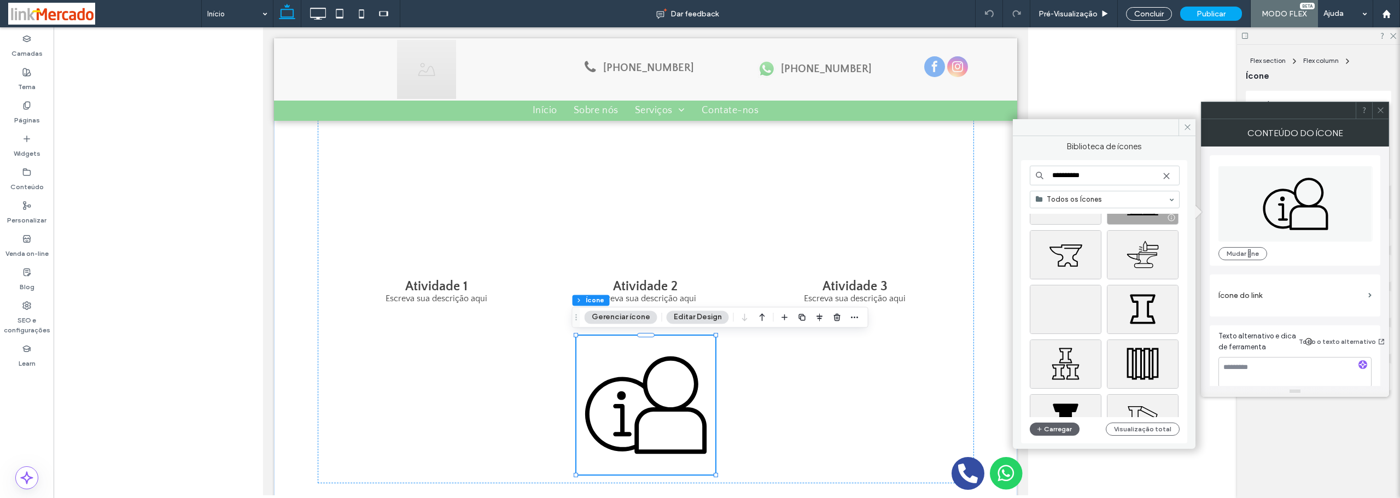
scroll to position [1094, 0]
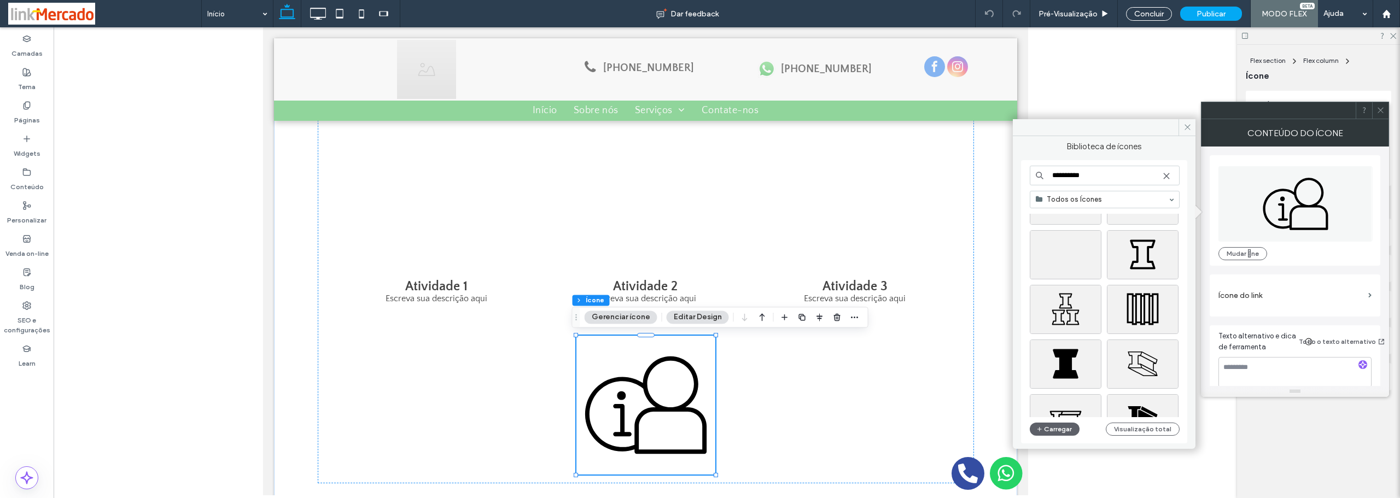
drag, startPoint x: 1094, startPoint y: 181, endPoint x: 1018, endPoint y: 192, distance: 76.8
click at [1018, 193] on div "**********" at bounding box center [1104, 288] width 183 height 305
paste input
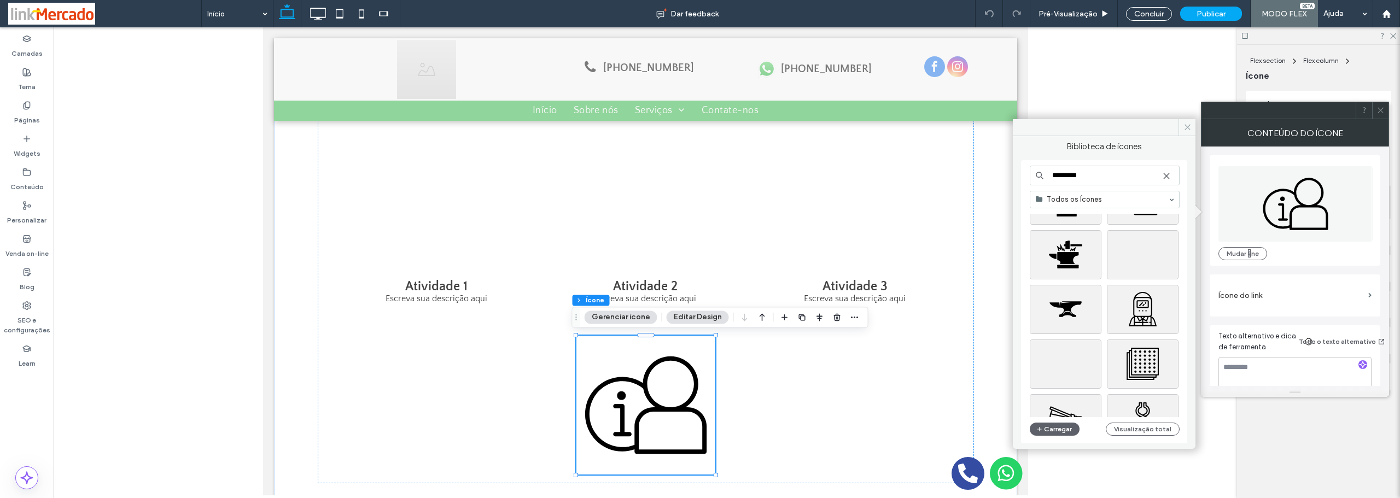
scroll to position [602, 0]
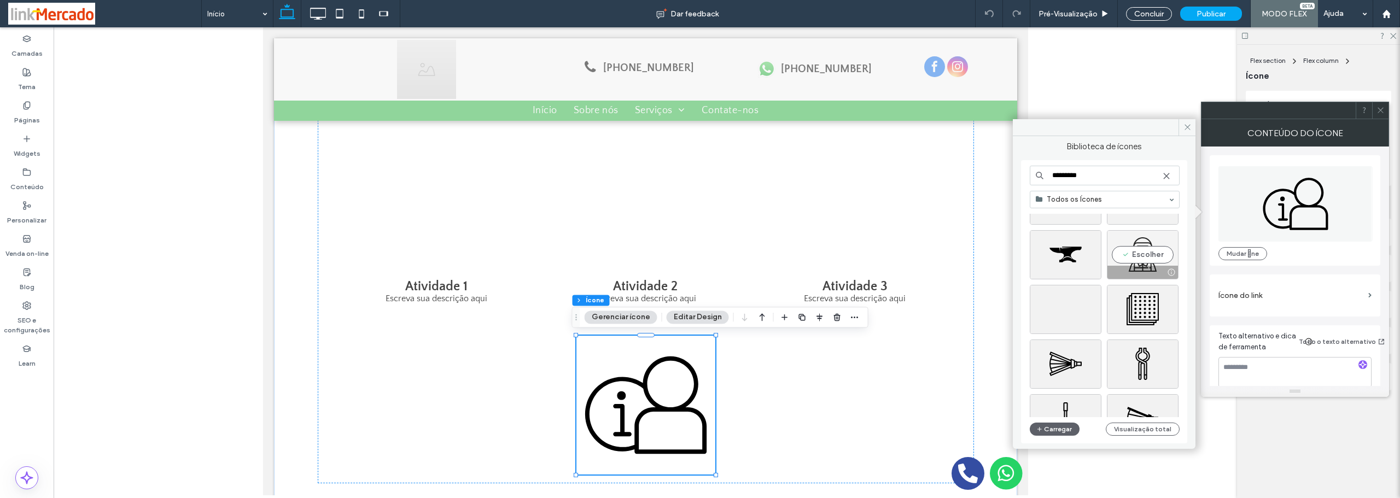
type input "*********"
click at [1144, 237] on div "Escolher" at bounding box center [1143, 254] width 72 height 49
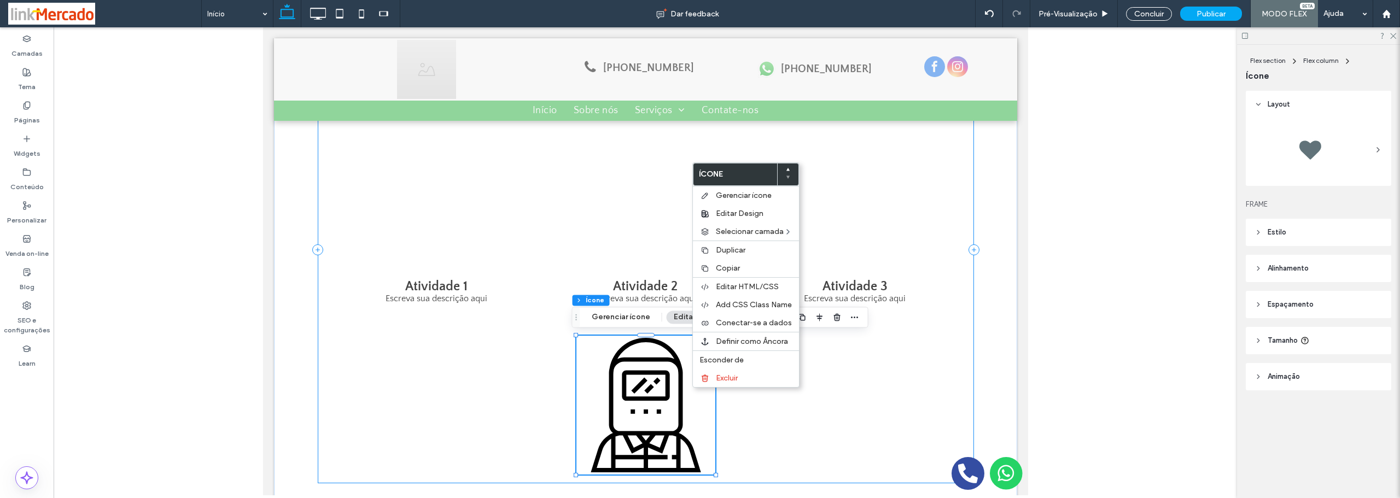
click at [827, 408] on div "Nome do Negócio Atividade 1 Escreva sua descrição aqui Button Atividade 2 Escre…" at bounding box center [645, 250] width 656 height 468
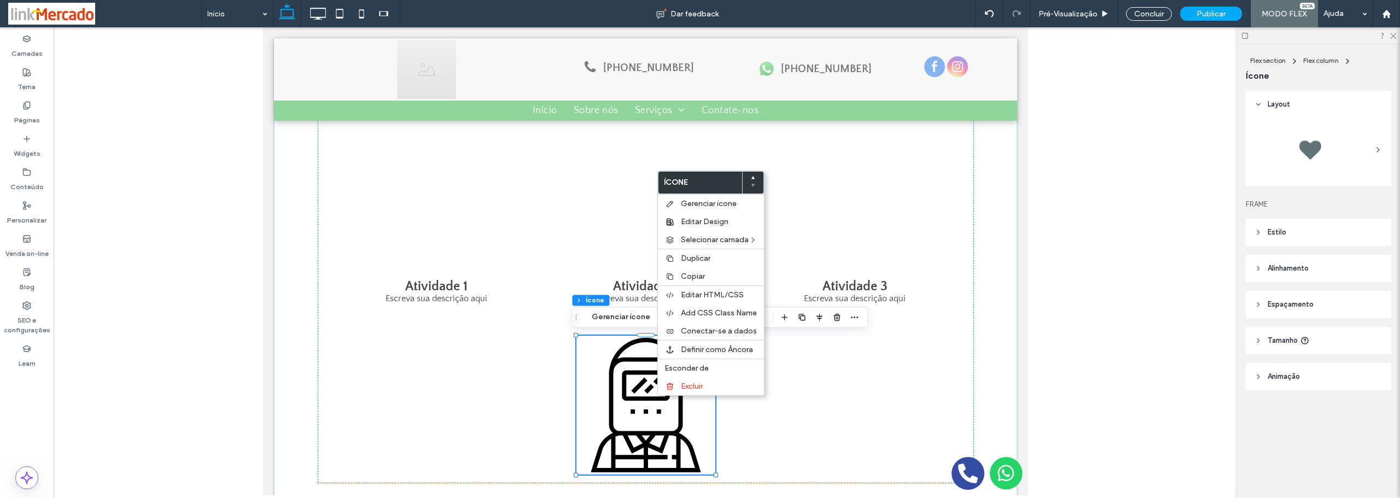
click at [1109, 360] on div at bounding box center [646, 261] width 1184 height 468
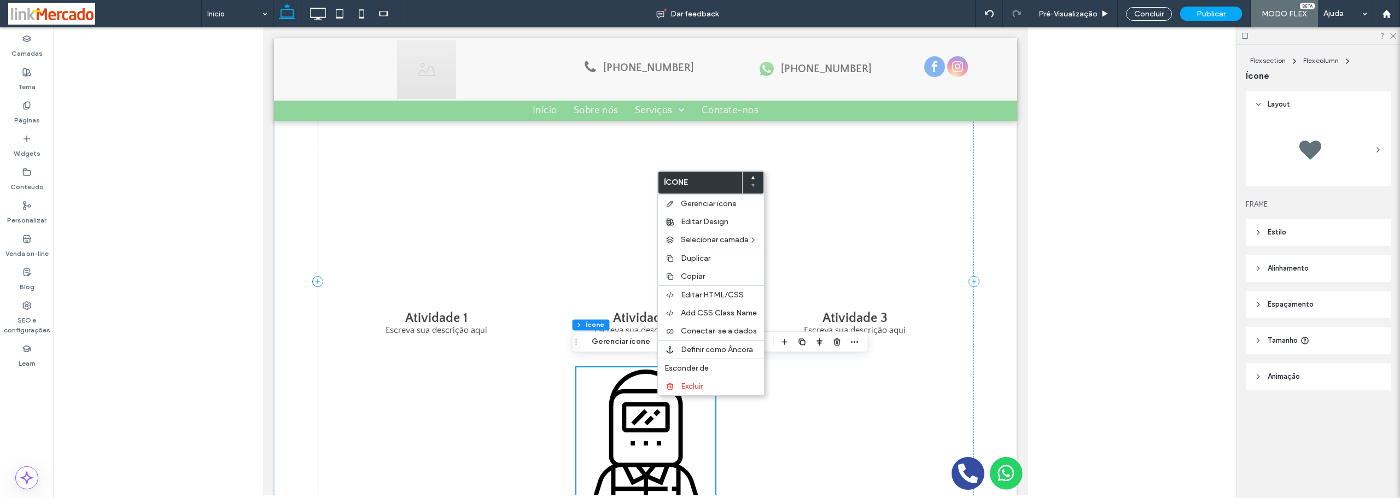
scroll to position [499, 0]
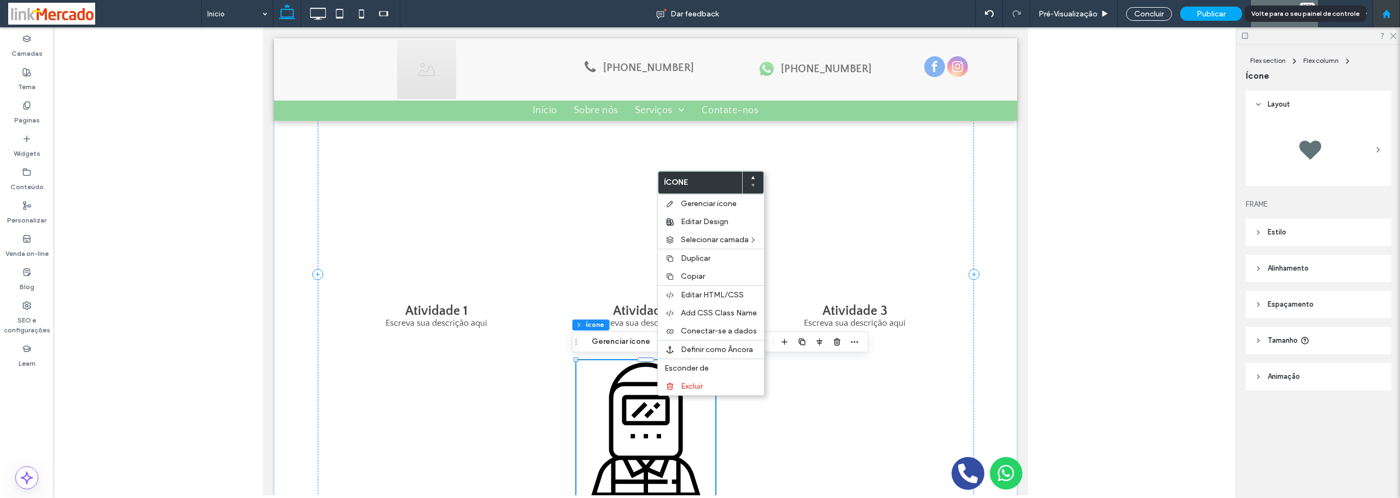
click at [1383, 11] on icon at bounding box center [1386, 13] width 9 height 9
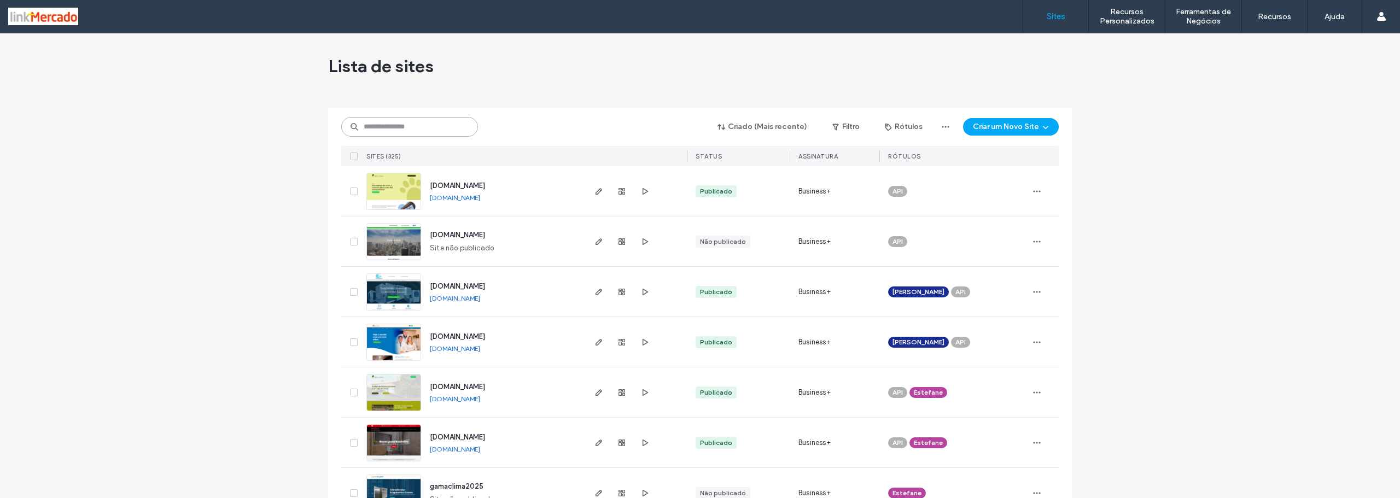
click at [386, 132] on input at bounding box center [409, 127] width 137 height 20
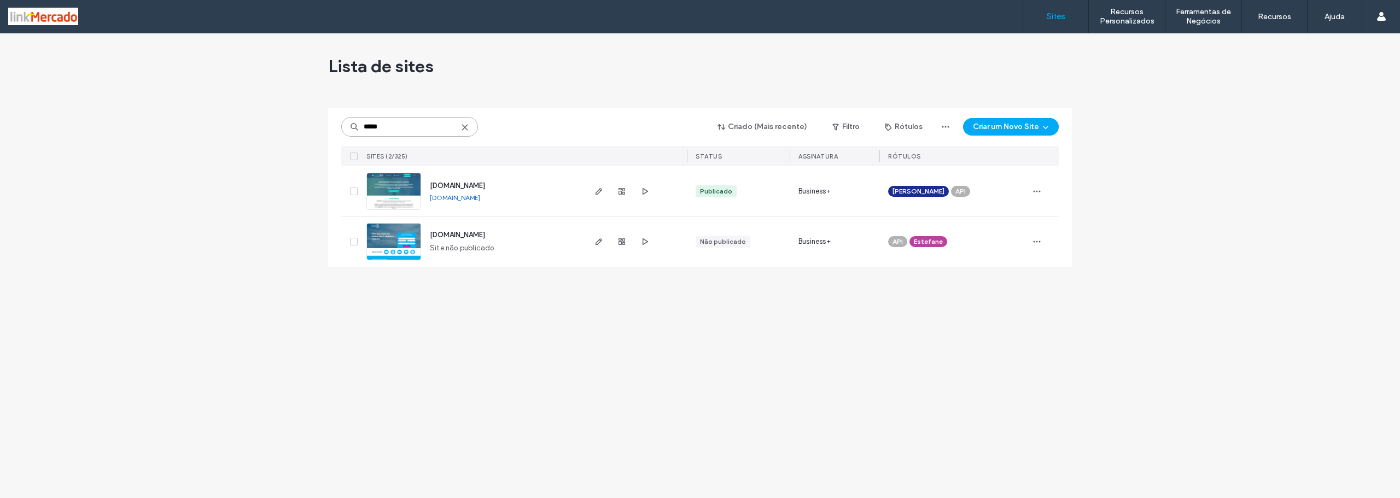
type input "*****"
click at [394, 189] on img at bounding box center [394, 210] width 54 height 74
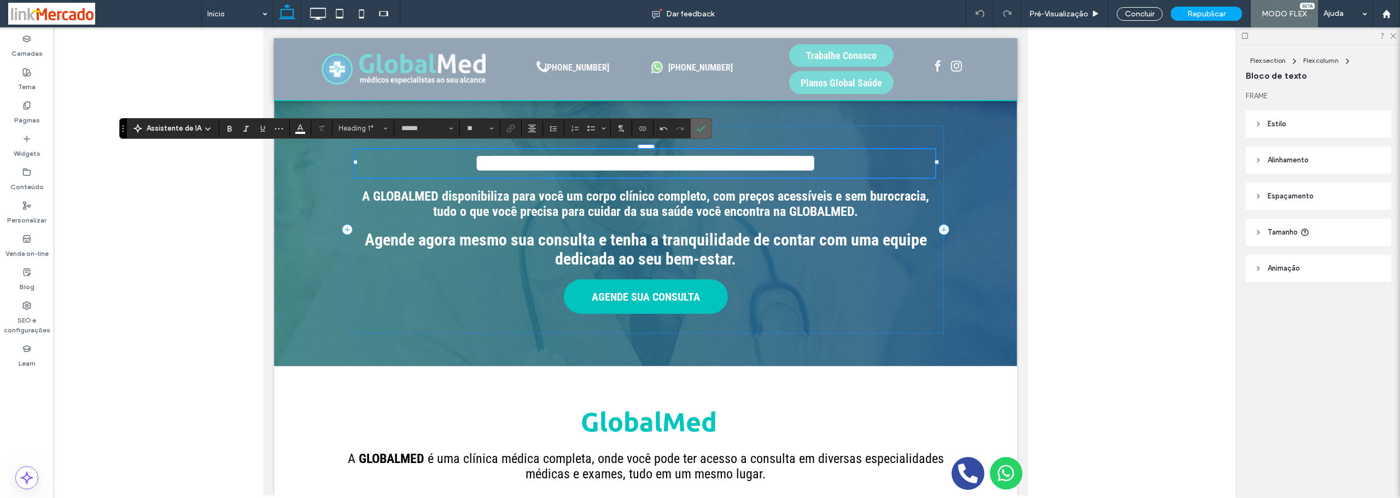
click at [701, 130] on icon "Confirmar" at bounding box center [701, 128] width 9 height 9
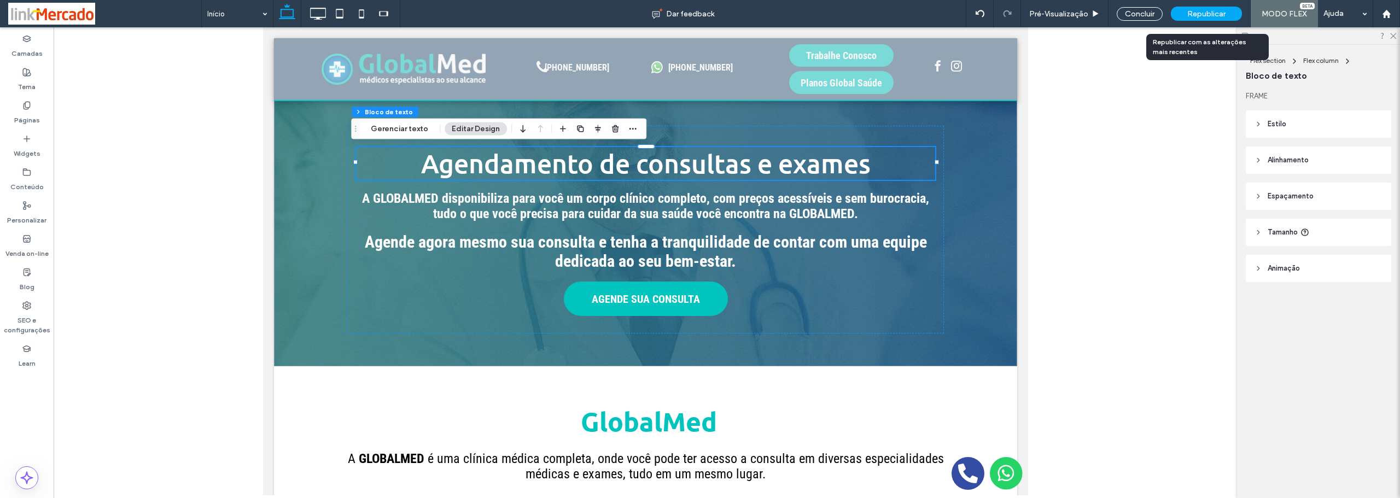
click at [1205, 19] on div "Republicar" at bounding box center [1206, 14] width 71 height 14
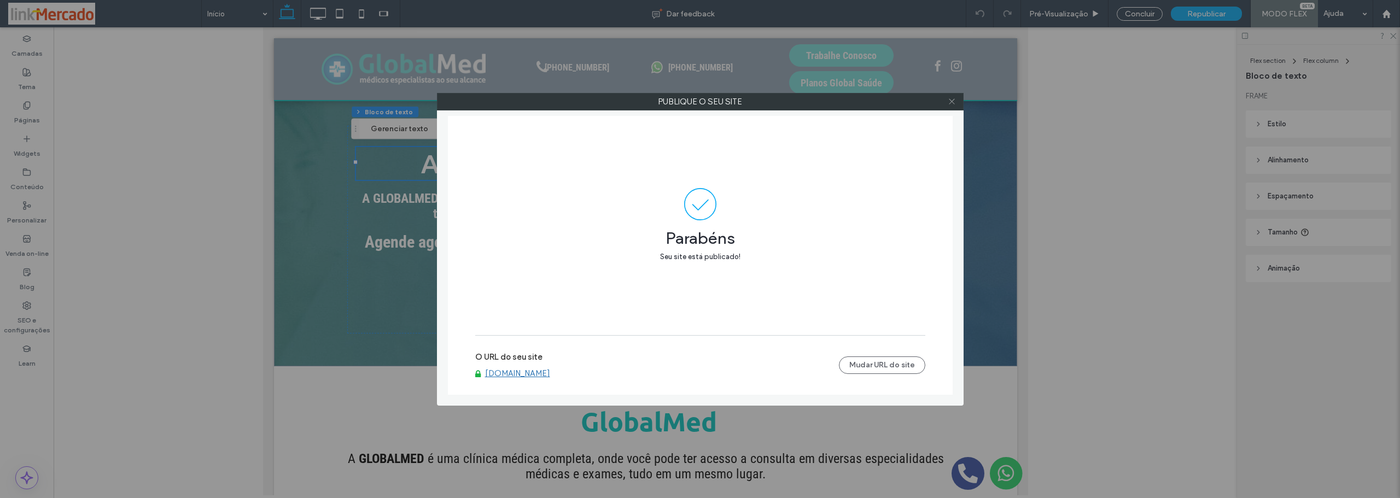
click at [953, 101] on icon at bounding box center [952, 101] width 8 height 8
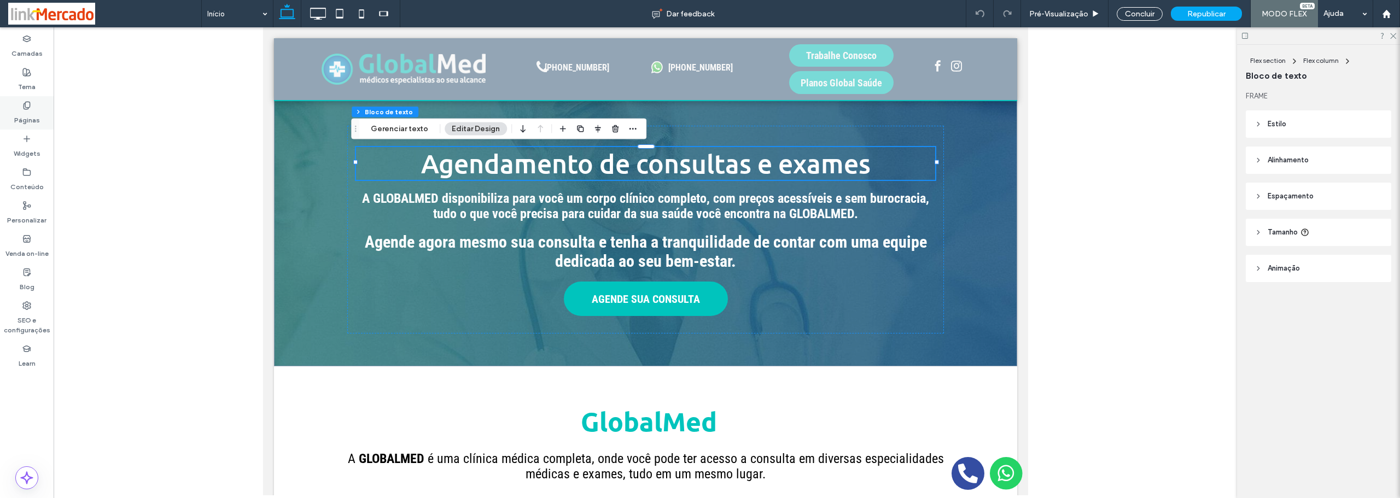
click at [24, 110] on label "Páginas" at bounding box center [27, 117] width 26 height 15
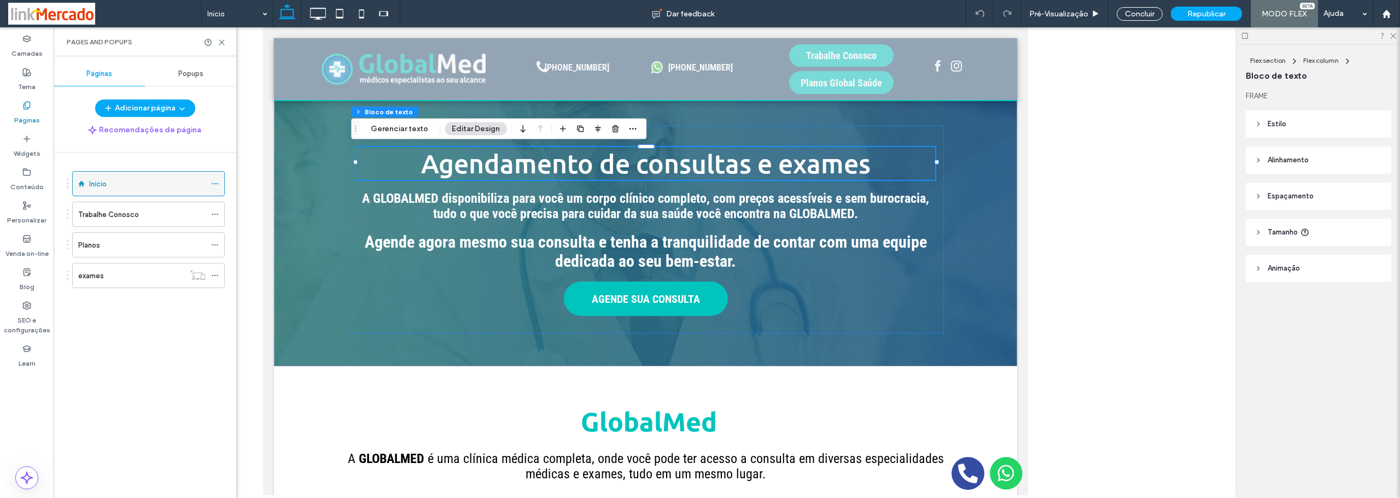
click at [111, 177] on div "Início" at bounding box center [147, 184] width 117 height 24
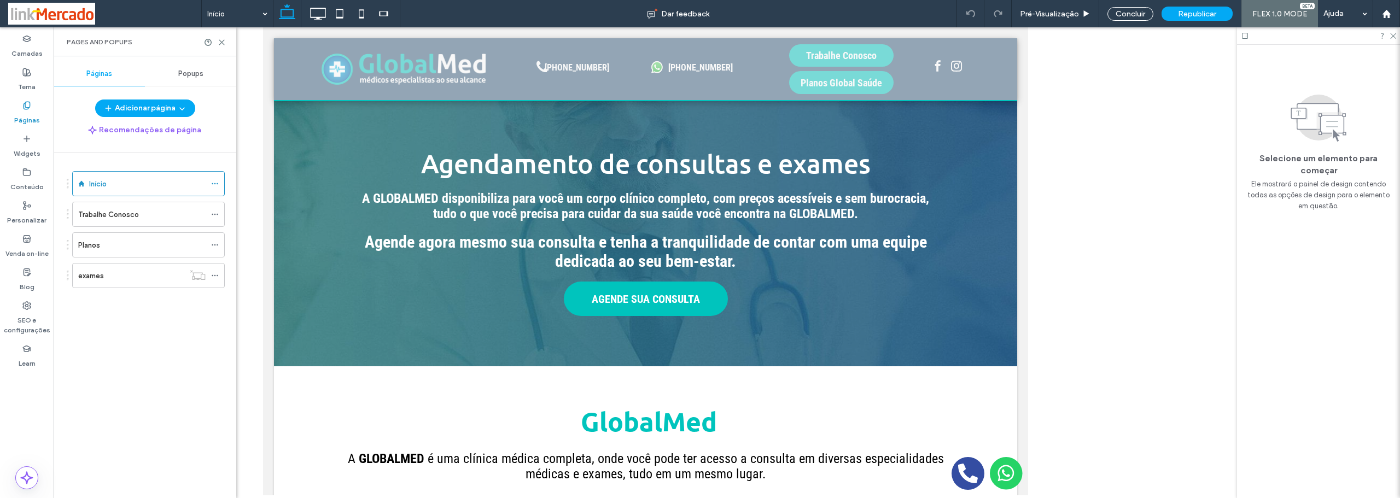
click at [216, 182] on div at bounding box center [700, 249] width 1400 height 498
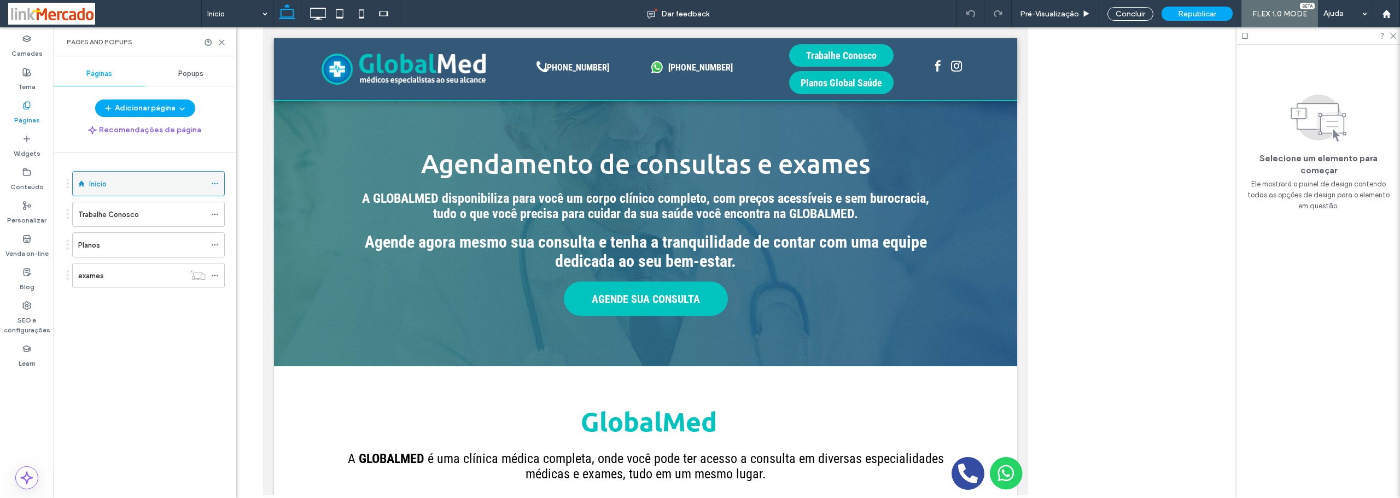
click at [211, 184] on icon at bounding box center [215, 184] width 8 height 8
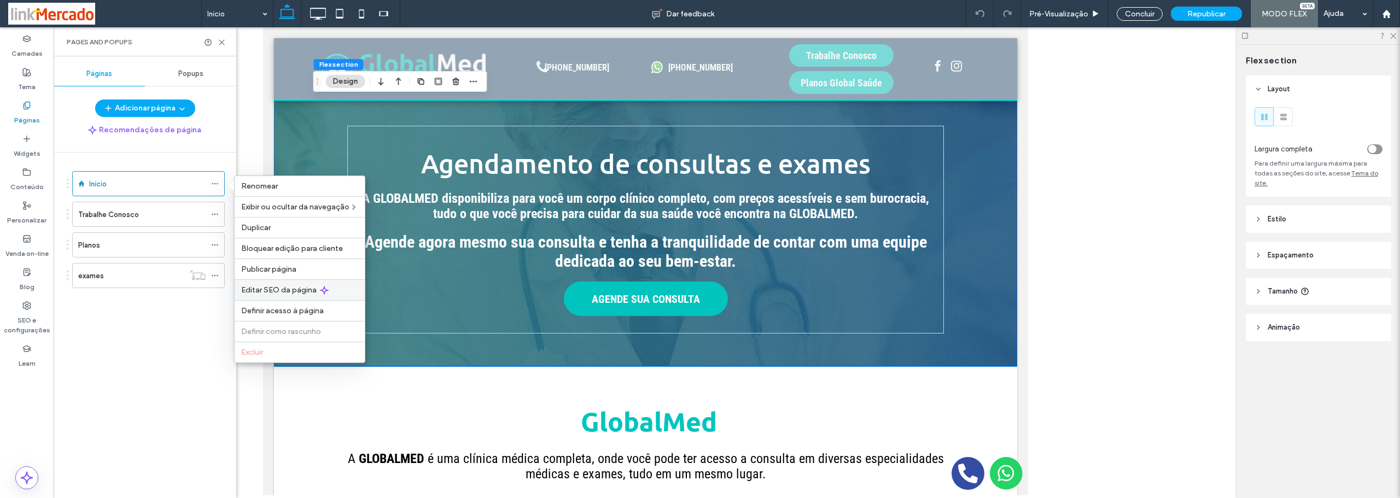
click at [255, 290] on span "Editar SEO da página" at bounding box center [278, 290] width 75 height 9
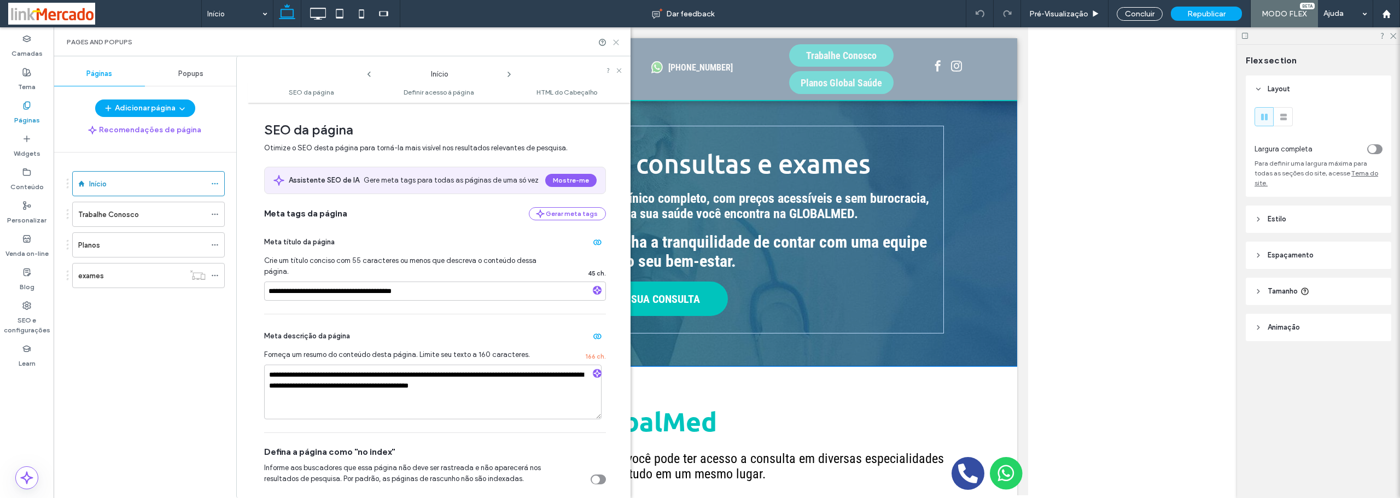
click at [617, 40] on icon at bounding box center [616, 42] width 8 height 8
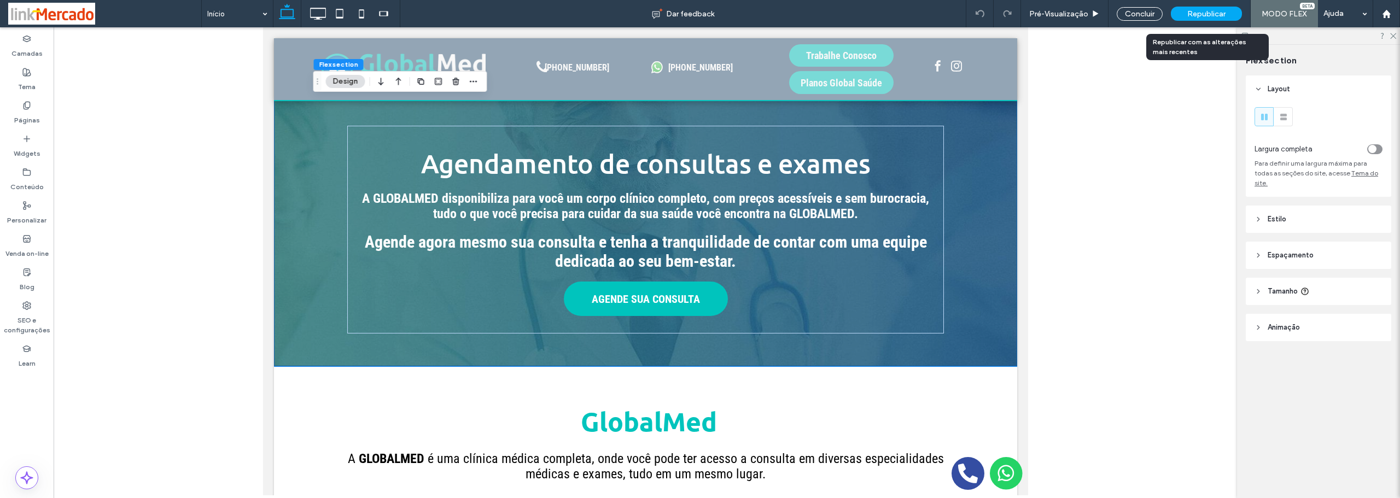
click at [1191, 19] on div "Republicar" at bounding box center [1206, 14] width 71 height 14
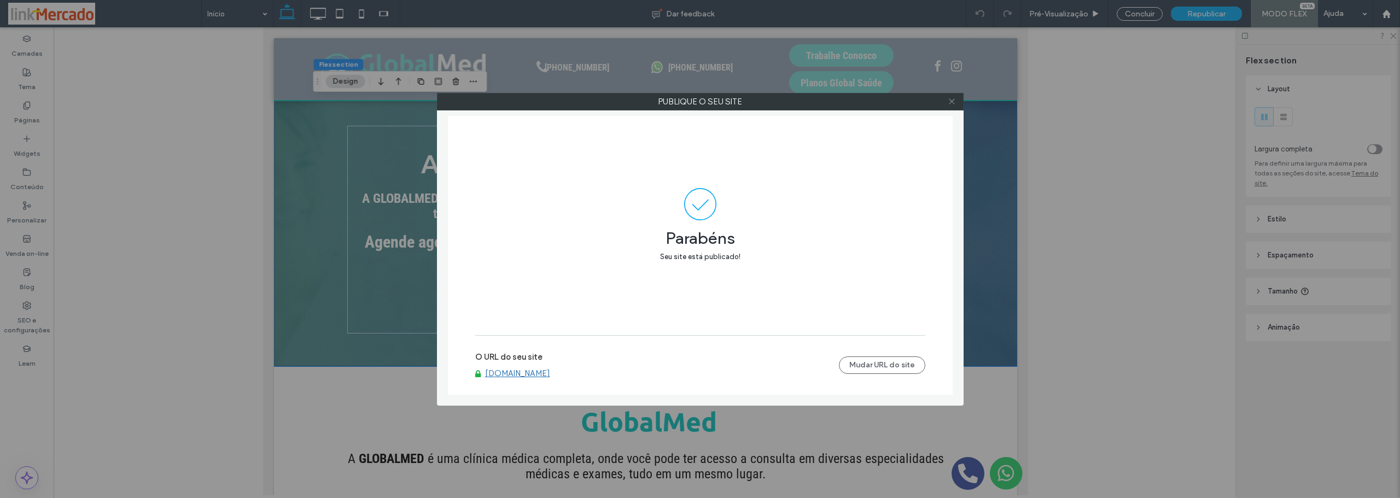
click at [953, 99] on icon at bounding box center [952, 101] width 8 height 8
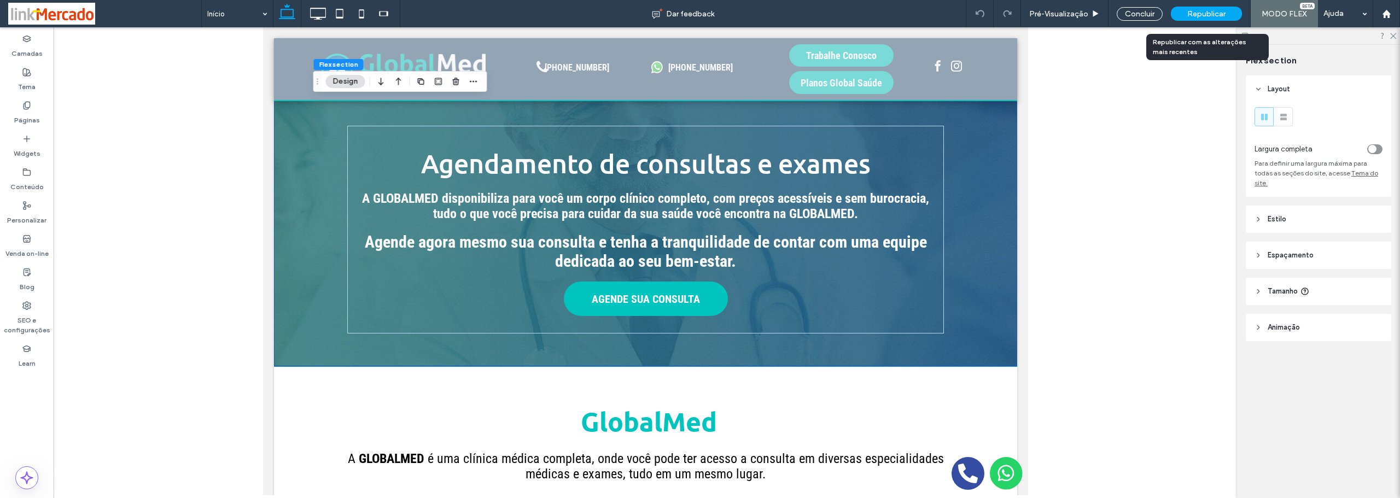
click at [1186, 10] on div "Republicar" at bounding box center [1206, 14] width 71 height 14
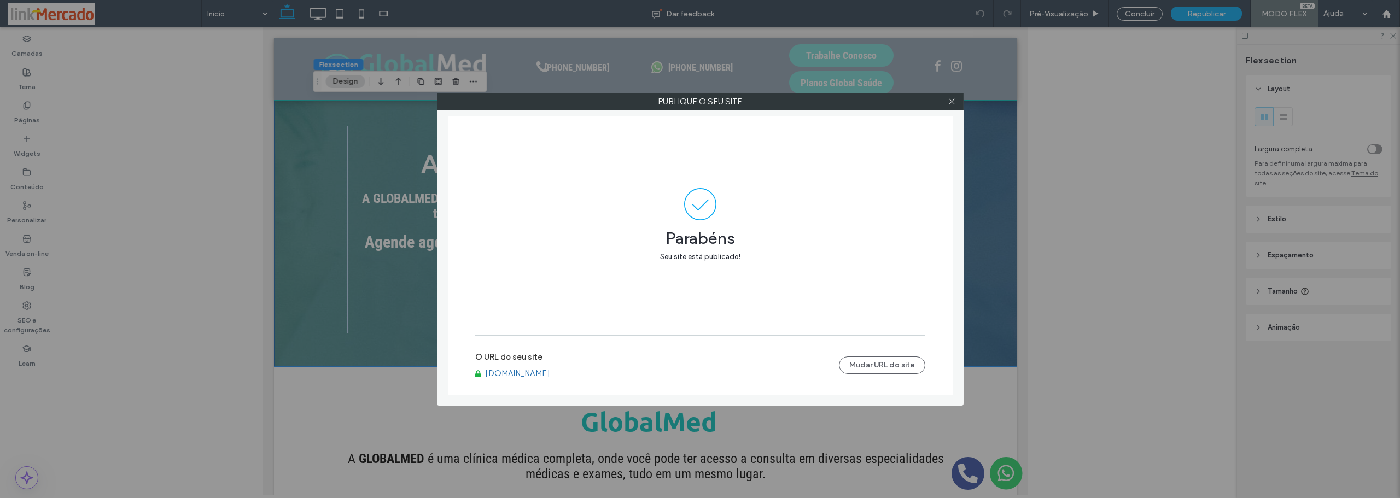
click at [519, 371] on link "www.clinicaglobalmed.com.br" at bounding box center [517, 374] width 65 height 10
click at [954, 104] on icon at bounding box center [952, 101] width 8 height 8
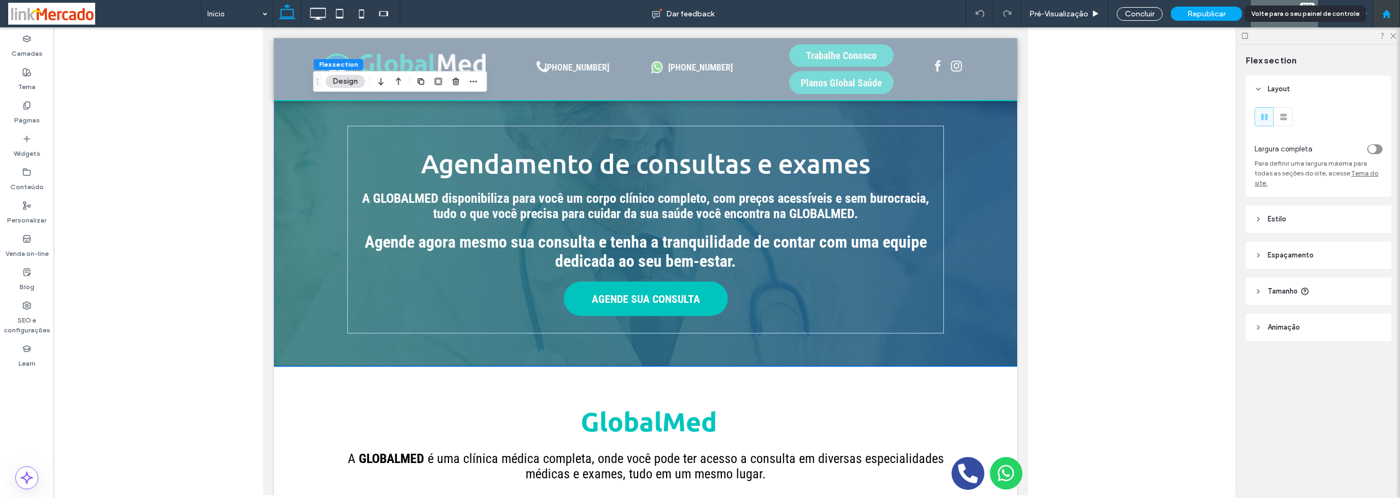
click at [1385, 18] on icon at bounding box center [1386, 13] width 9 height 9
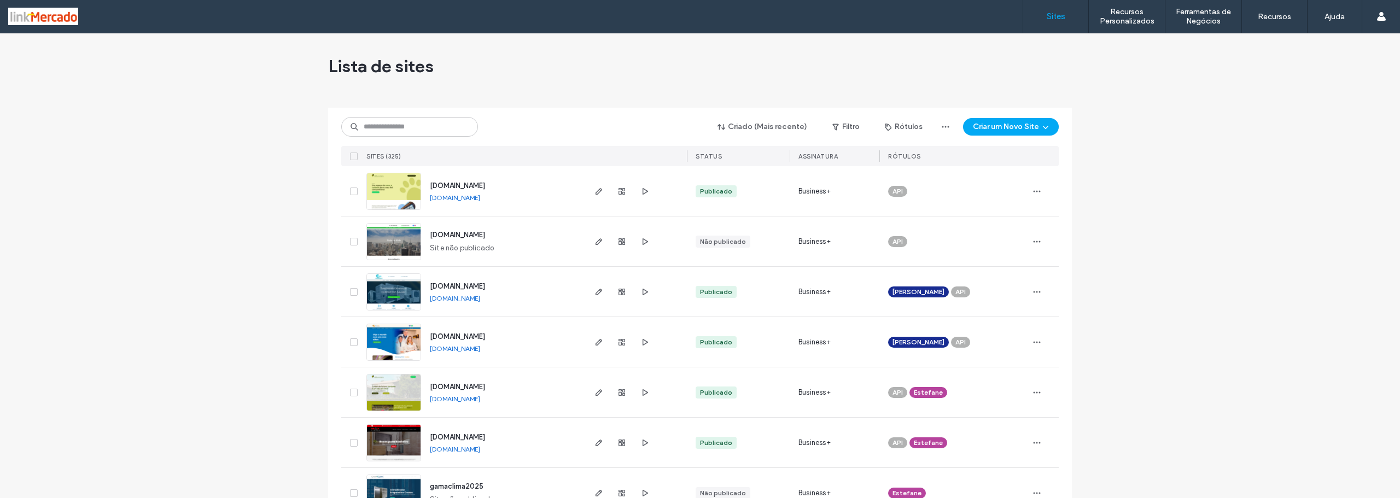
click at [393, 242] on img at bounding box center [394, 261] width 54 height 74
